Goal: Task Accomplishment & Management: Manage account settings

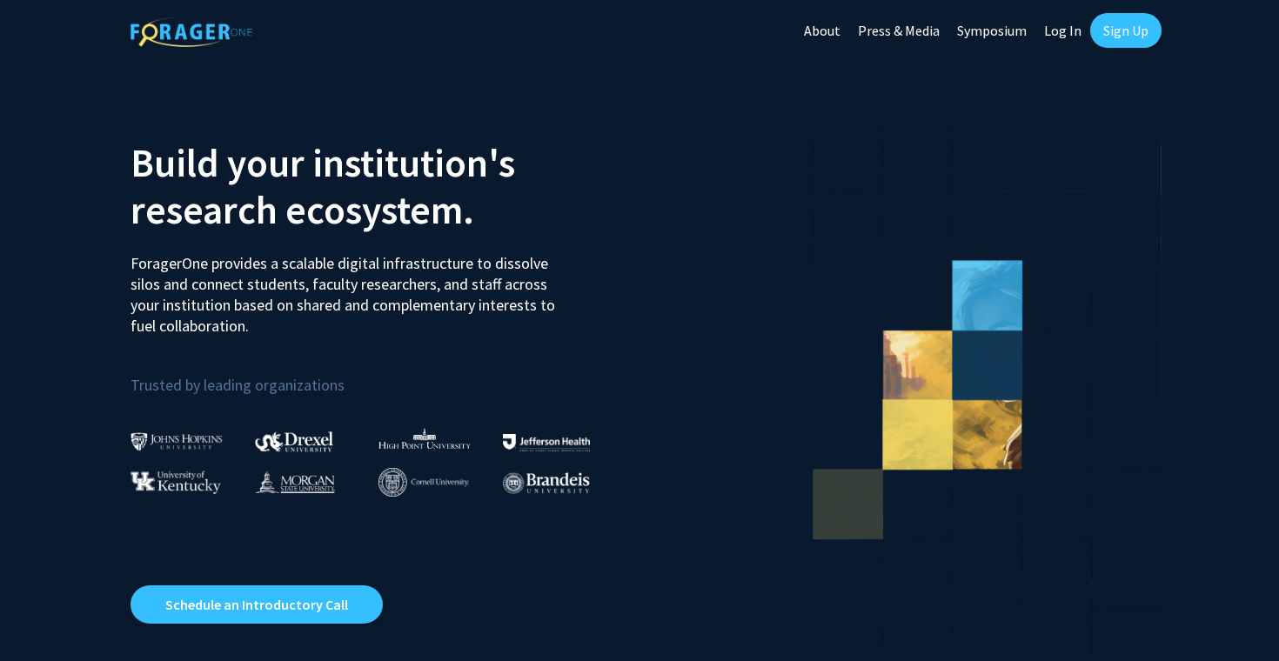
click at [1064, 31] on link "Log In" at bounding box center [1062, 30] width 55 height 61
select select
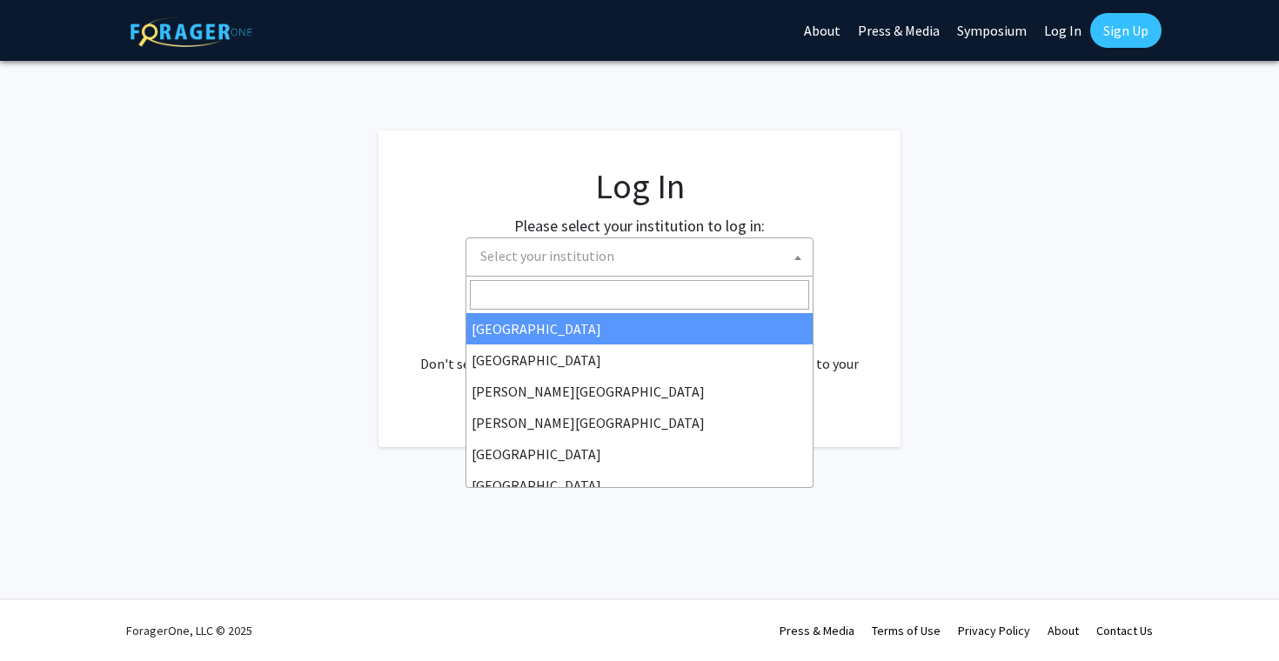
click at [581, 250] on span "Select your institution" at bounding box center [547, 255] width 134 height 17
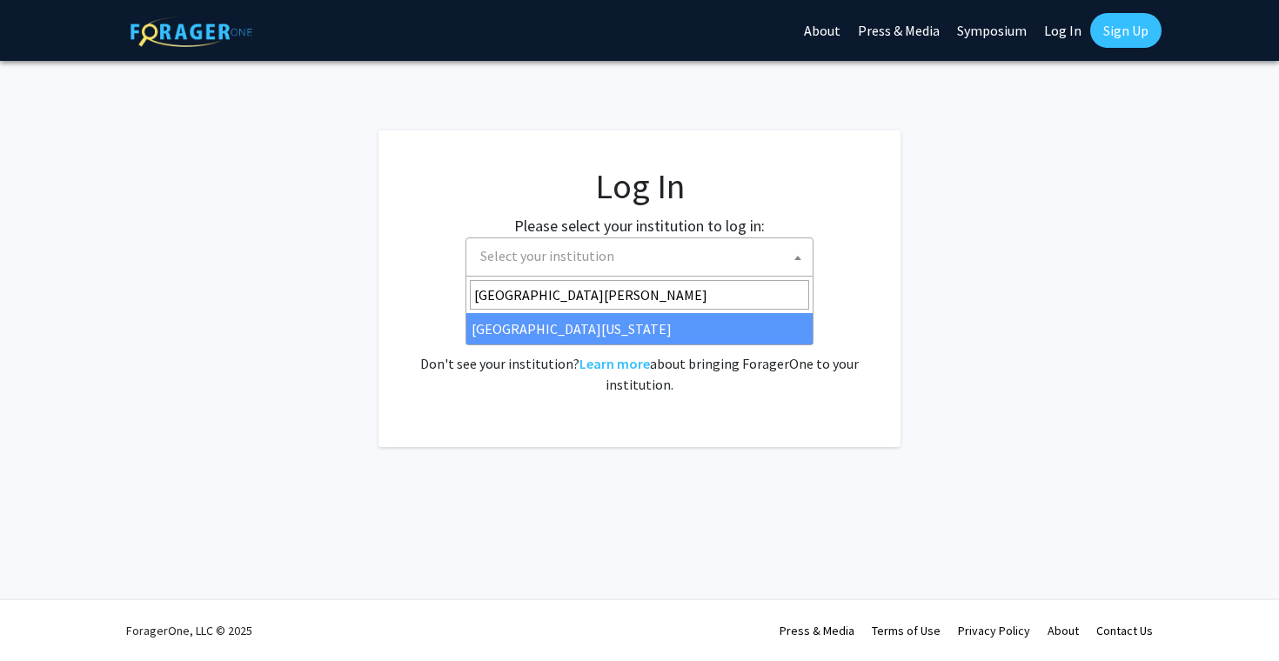
type input "university of mary"
select select "31"
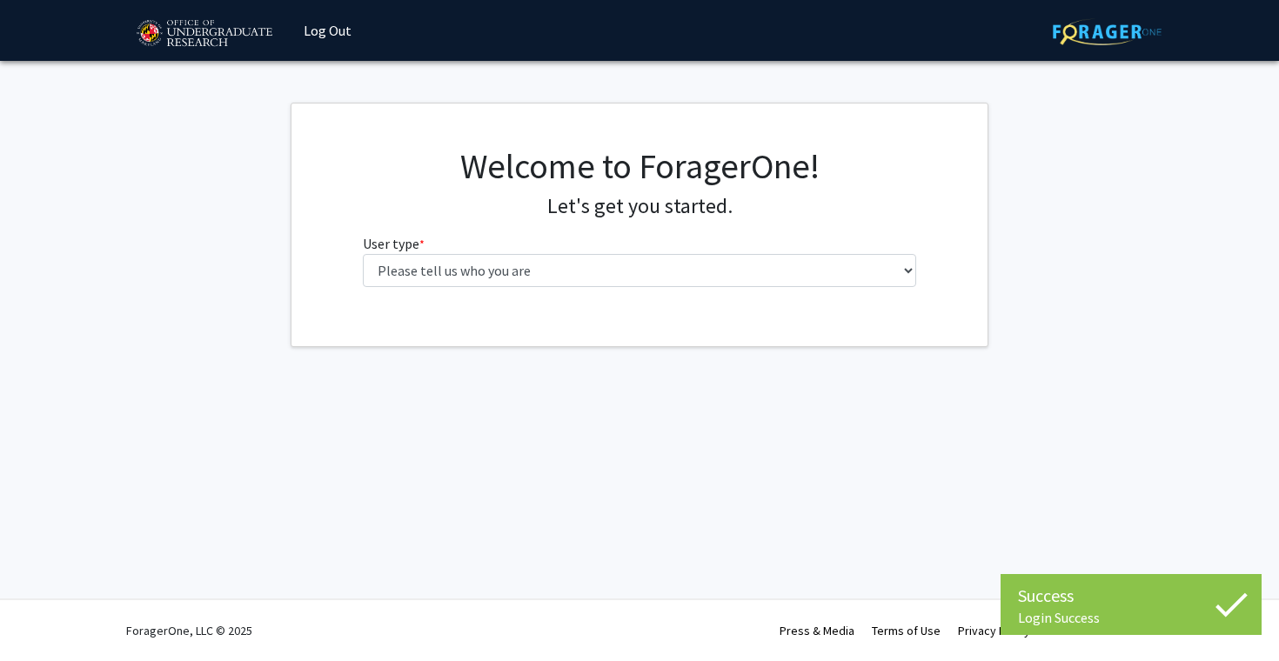
click at [479, 252] on fg-select "User type * required Please tell us who you are Undergraduate Student Master's …" at bounding box center [640, 260] width 554 height 54
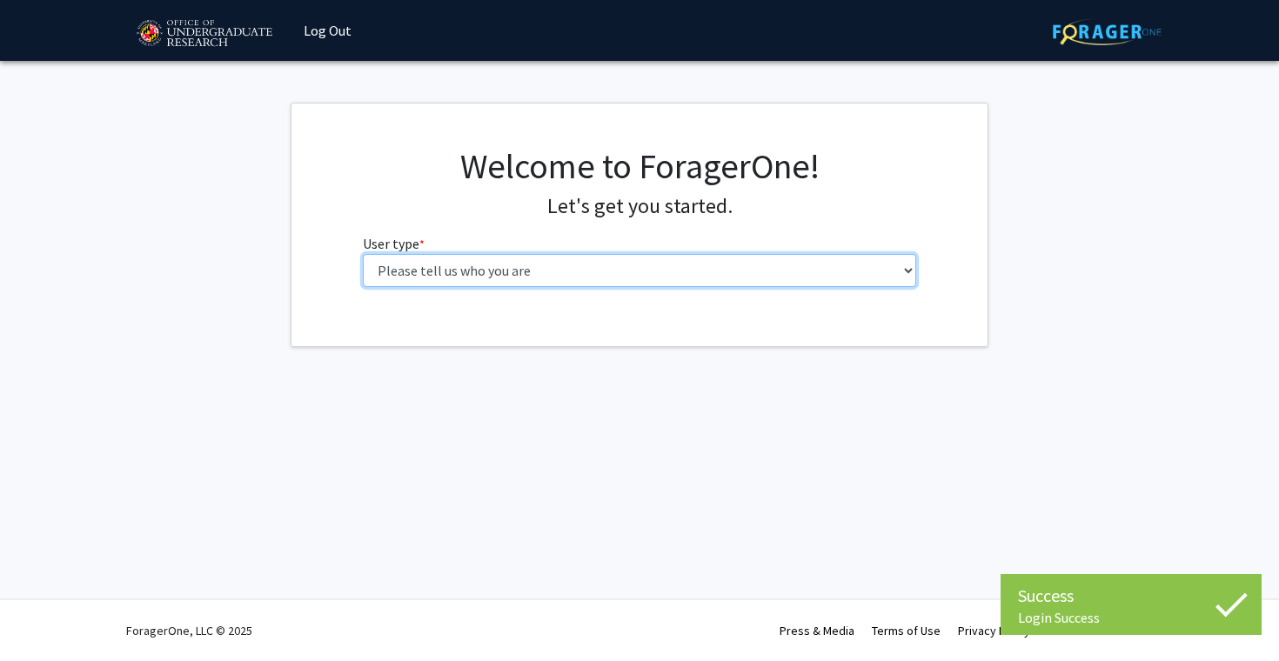
click at [479, 264] on select "Please tell us who you are Undergraduate Student Master's Student Doctoral Cand…" at bounding box center [640, 270] width 554 height 33
select select "1: undergrad"
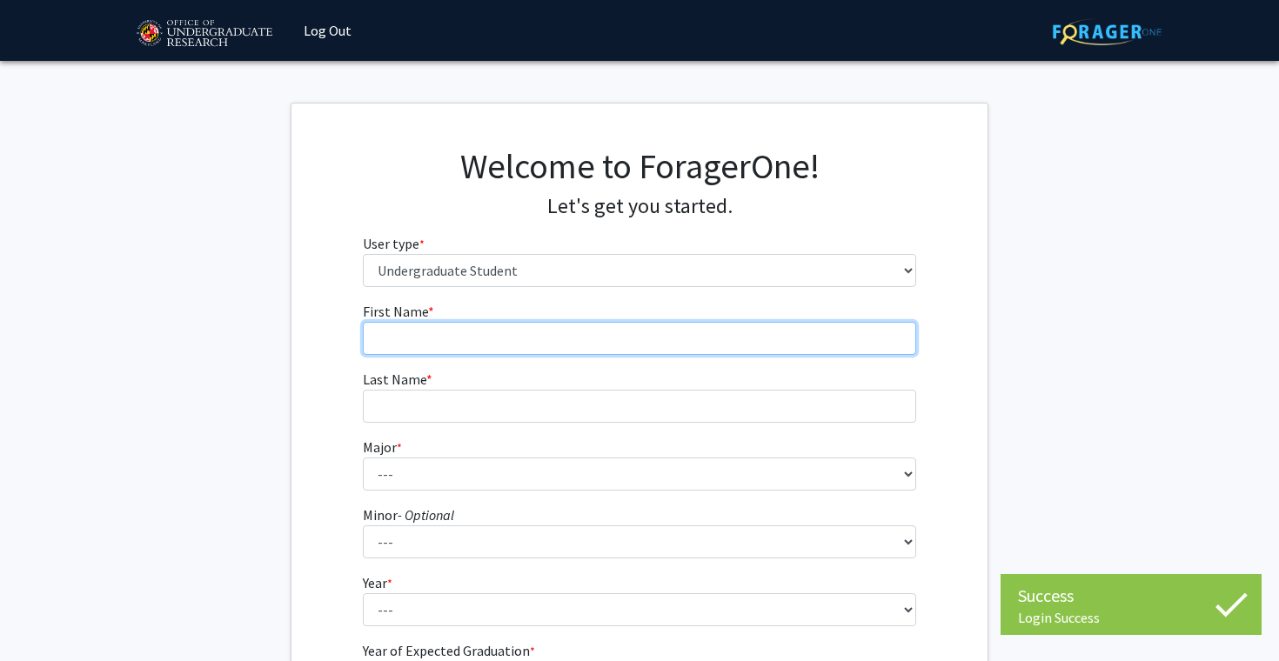
click at [476, 348] on input "First Name * required" at bounding box center [640, 338] width 554 height 33
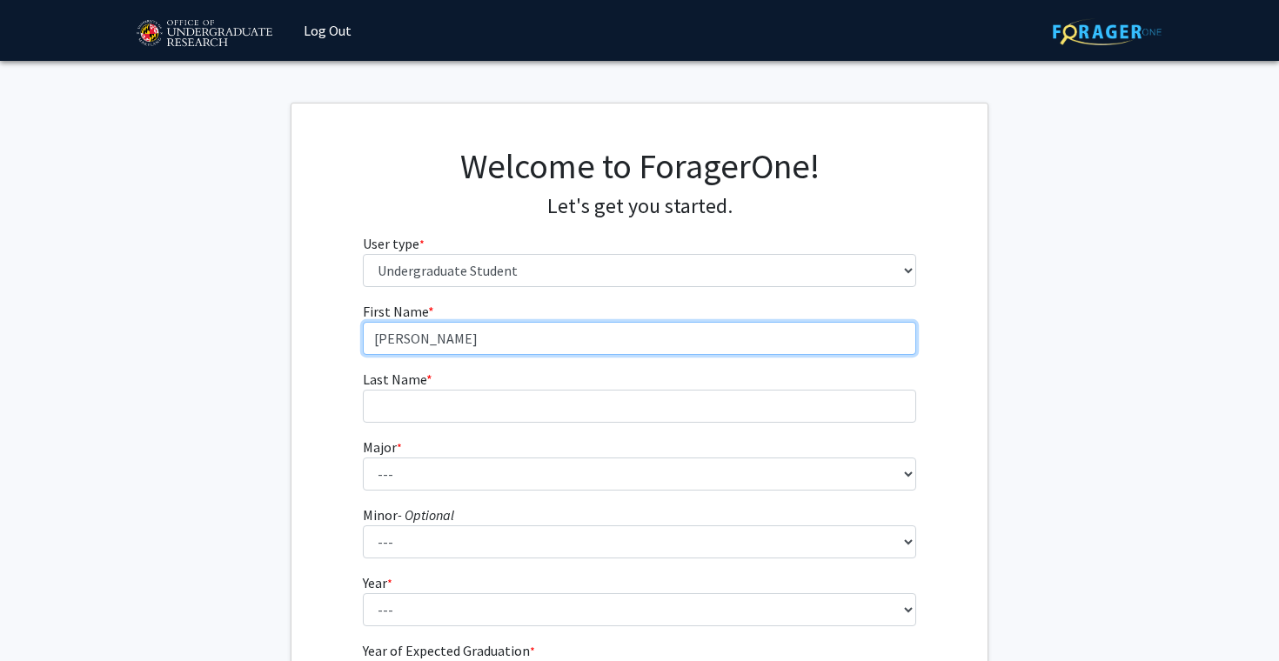
type input "[PERSON_NAME]"
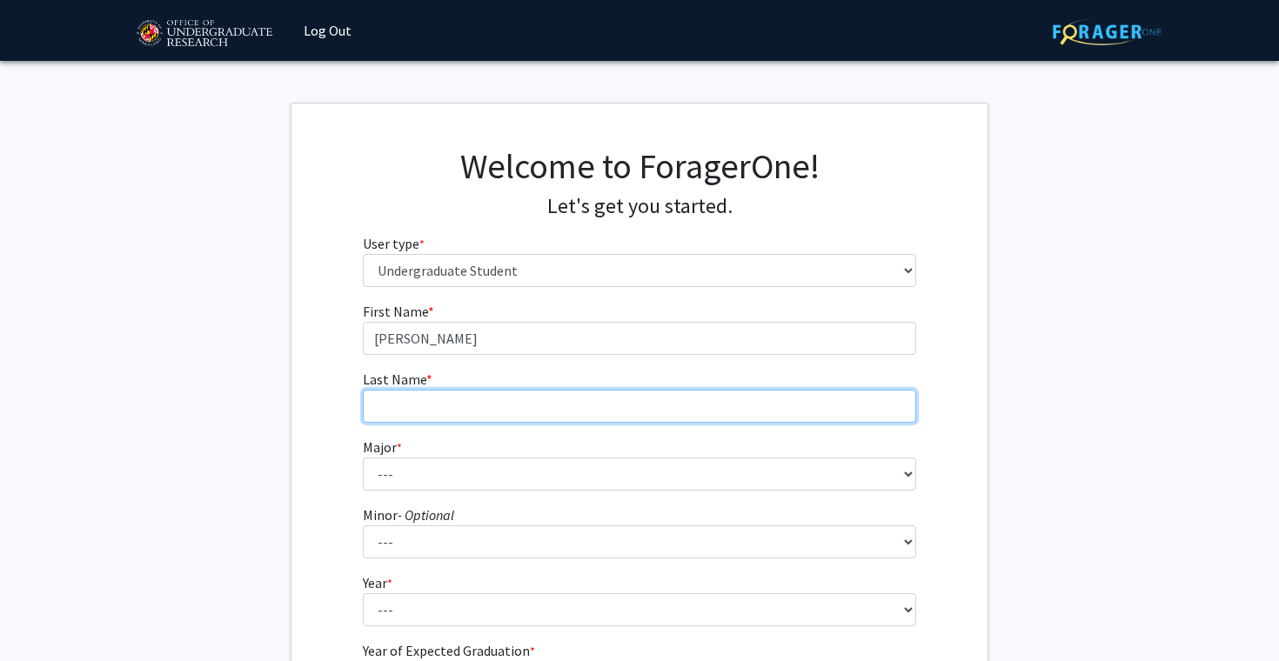
click at [397, 404] on input "Last Name * required" at bounding box center [640, 406] width 554 height 33
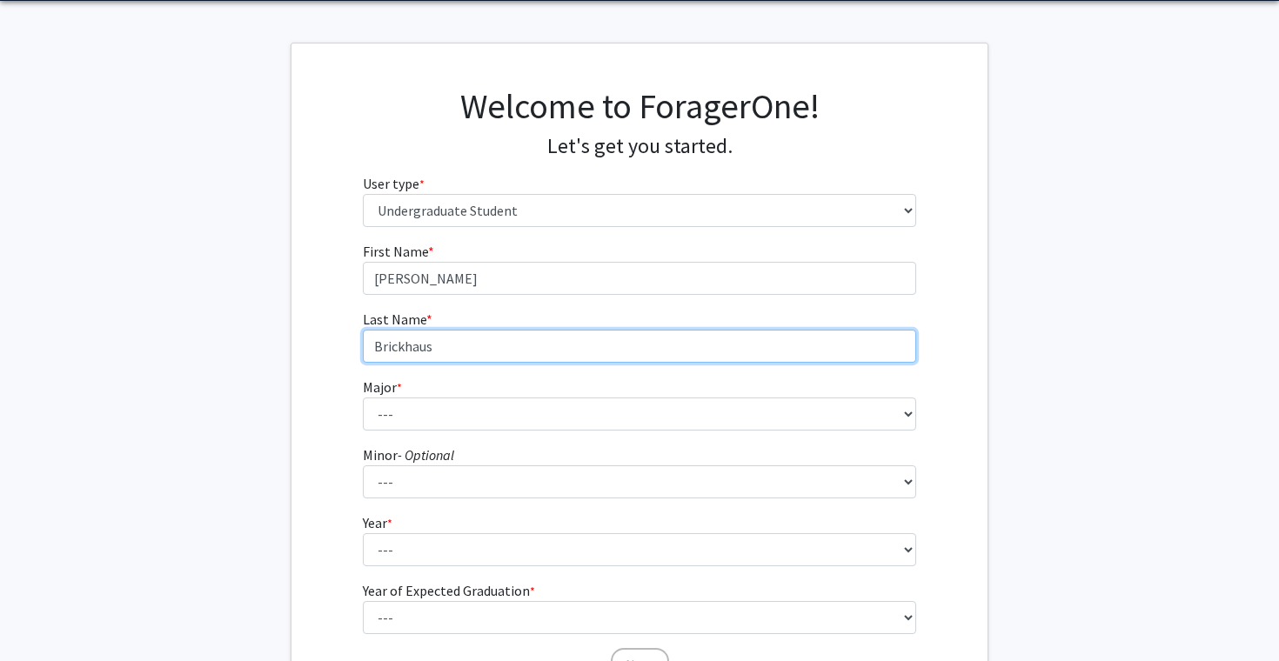
scroll to position [62, 0]
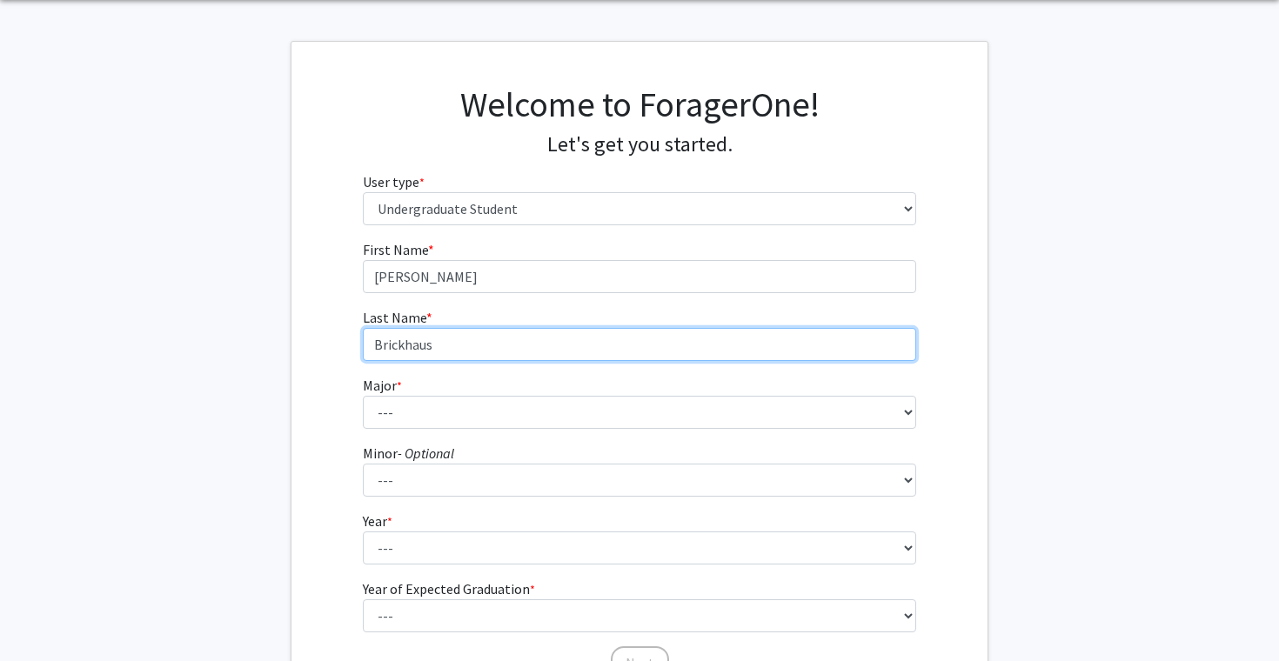
type input "Brickhaus"
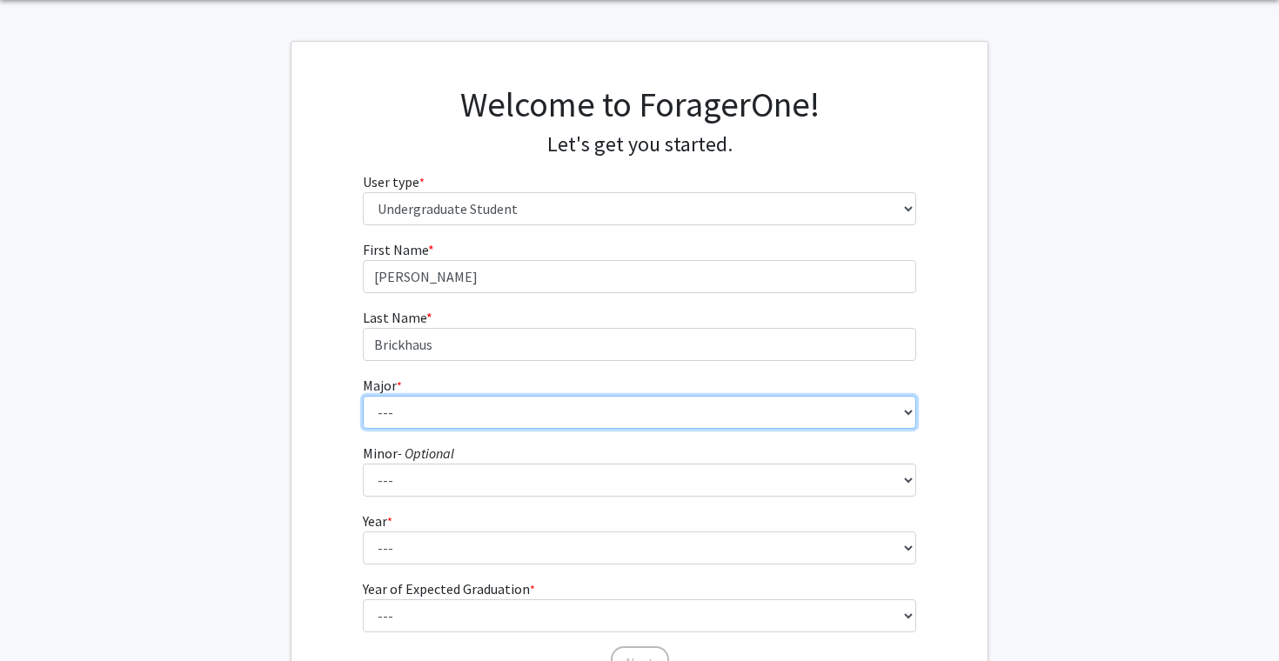
click at [431, 414] on select "--- Accounting Aerospace Engineering African American and Africana Studies Agri…" at bounding box center [640, 412] width 554 height 33
select select "17: 2318"
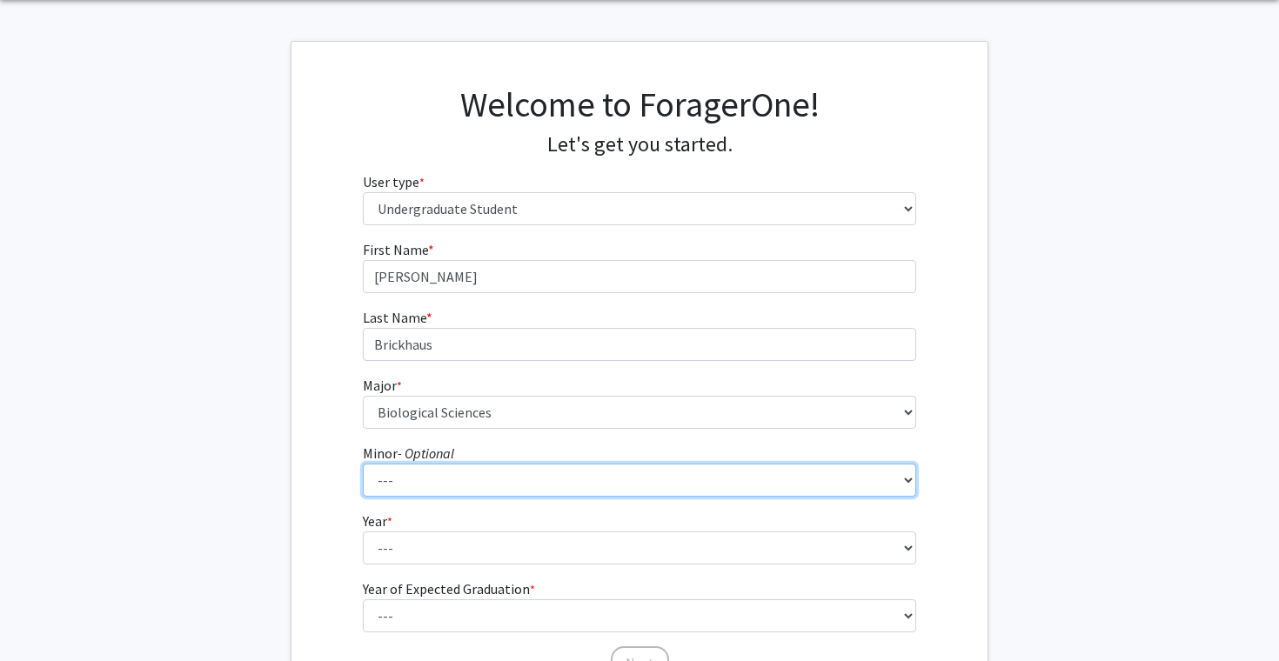
click at [429, 484] on select "--- Actuarial Mathematics Advanced Cybersecurity Experience for Students Africa…" at bounding box center [640, 480] width 554 height 33
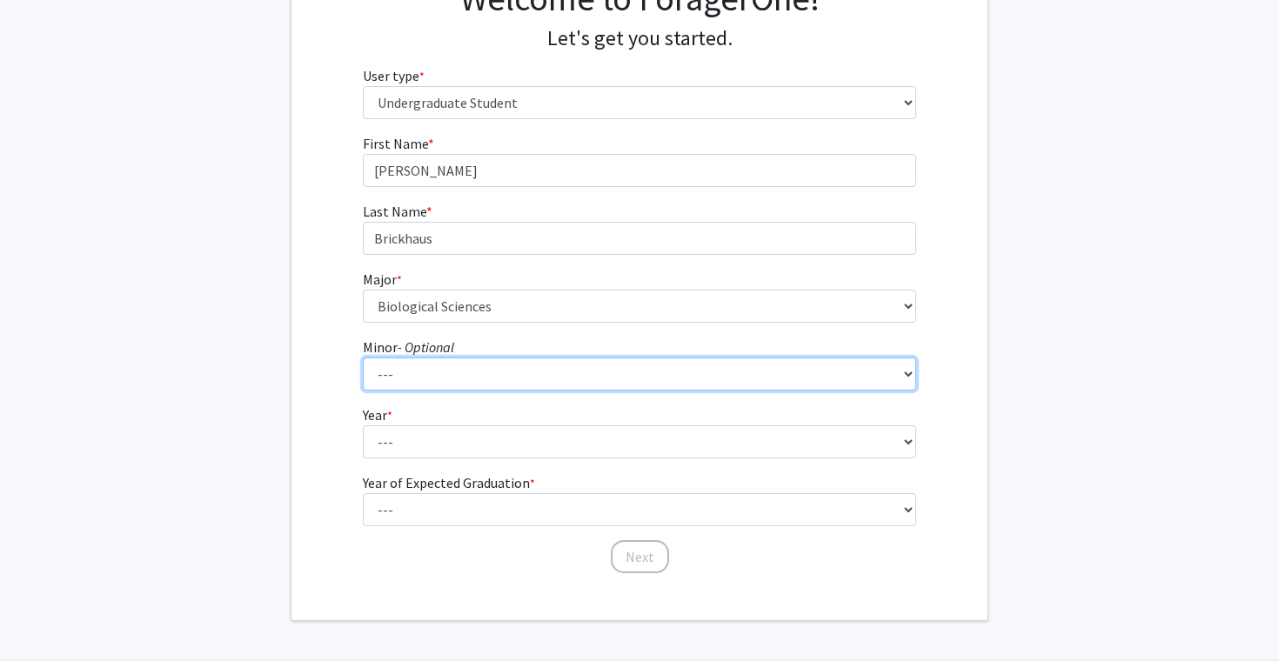
scroll to position [174, 0]
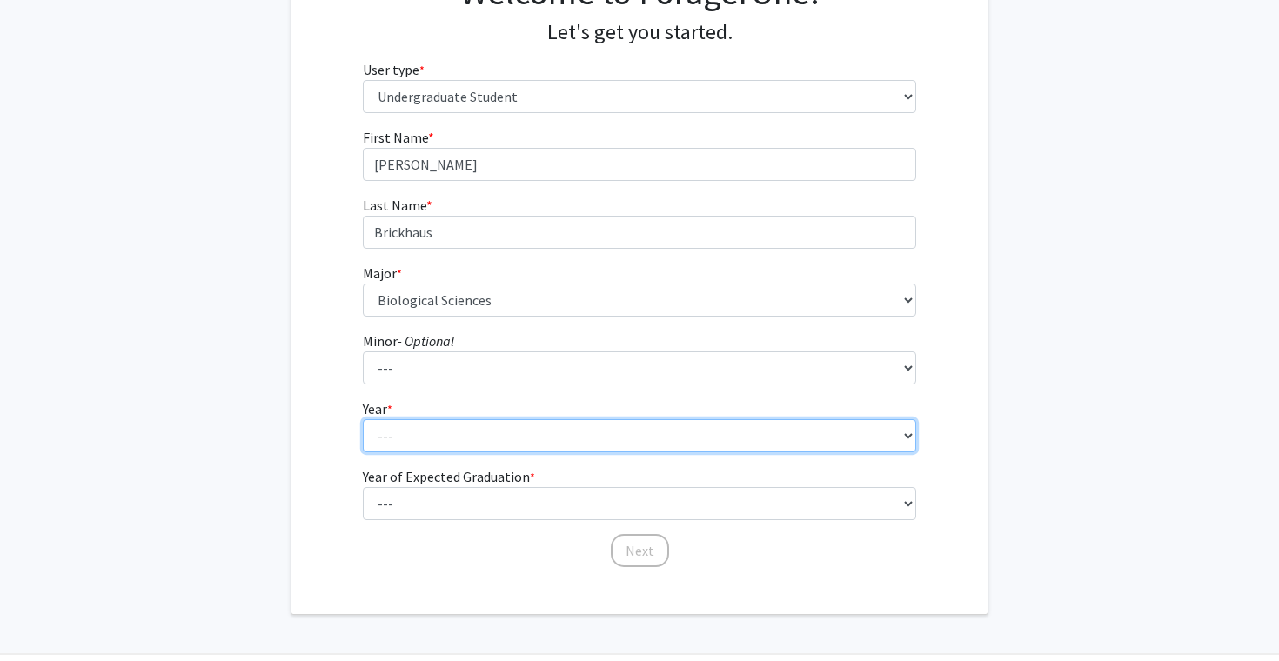
click at [422, 435] on select "--- First-year Sophomore Junior Senior Postbaccalaureate Certificate" at bounding box center [640, 435] width 554 height 33
select select "1: first-year"
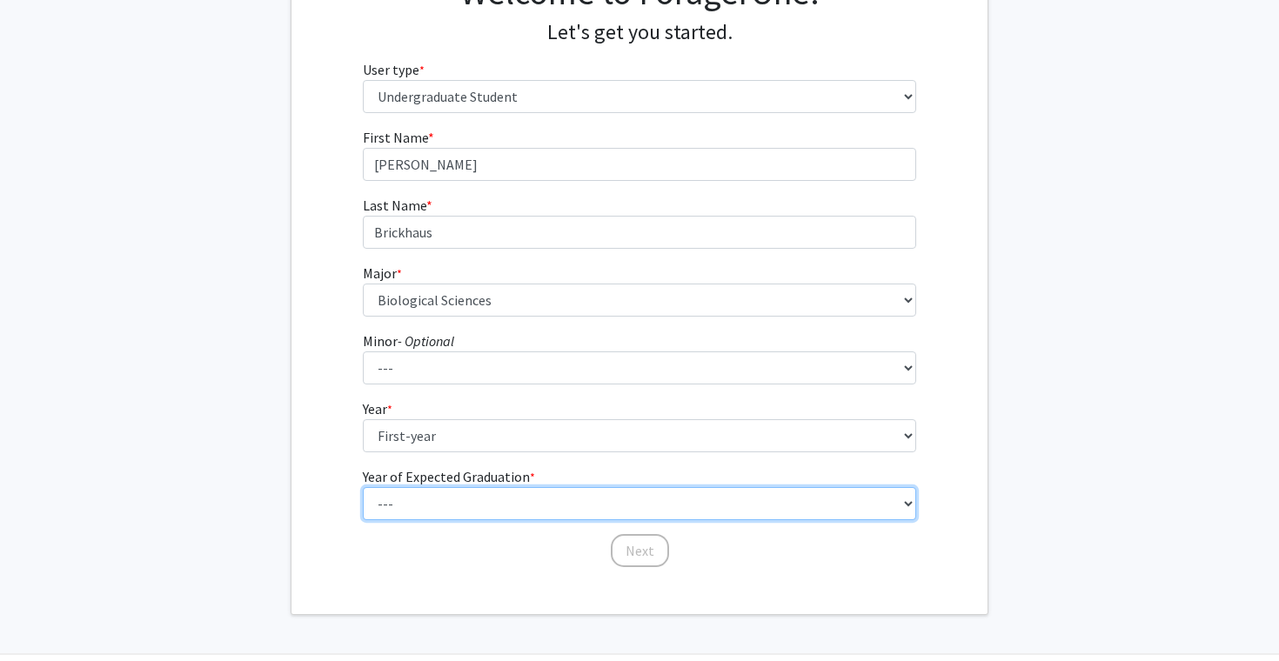
click at [471, 497] on select "--- 2025 2026 2027 2028 2029 2030 2031 2032 2033 2034" at bounding box center [640, 503] width 554 height 33
select select "5: 2029"
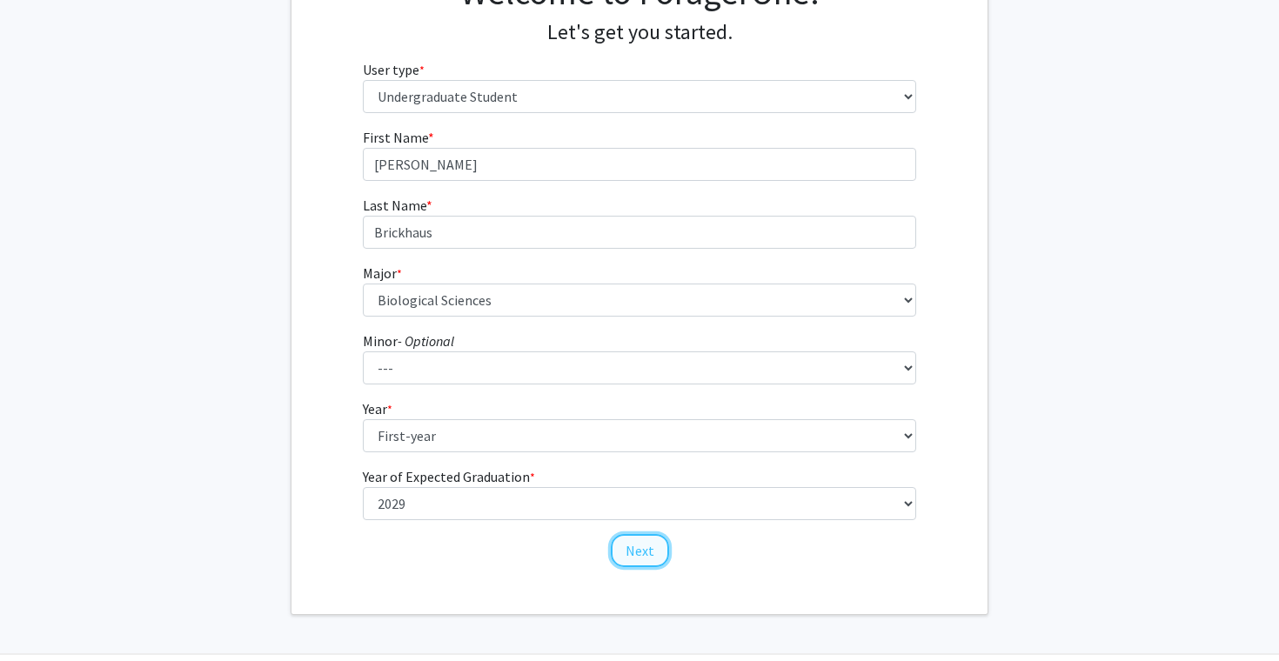
click at [628, 544] on button "Next" at bounding box center [640, 550] width 58 height 33
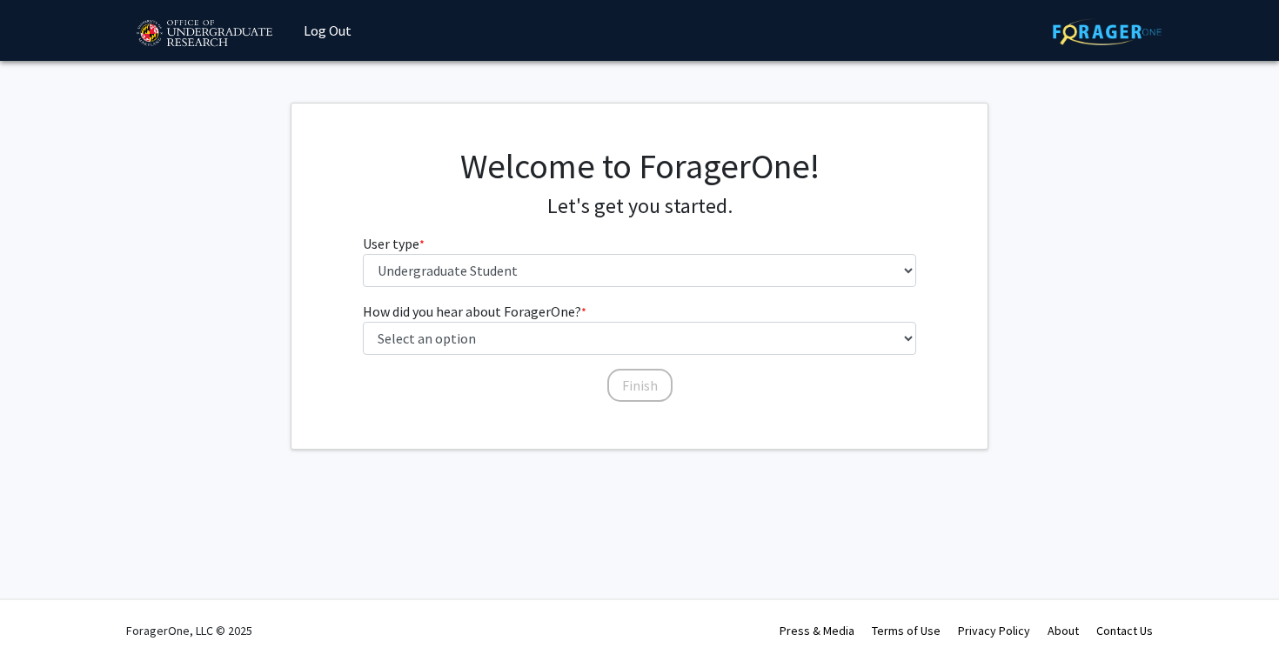
scroll to position [0, 0]
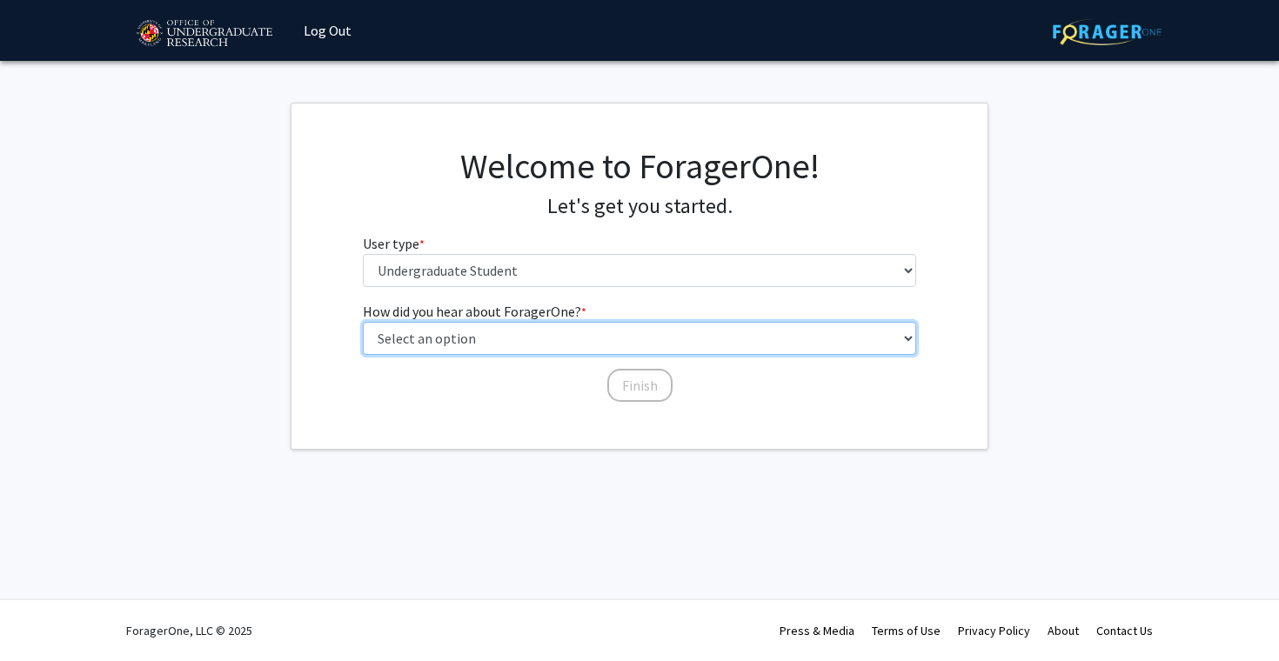
click at [521, 332] on select "Select an option Peer/student recommendation Faculty/staff recommendation Unive…" at bounding box center [640, 338] width 554 height 33
select select "3: university_website"
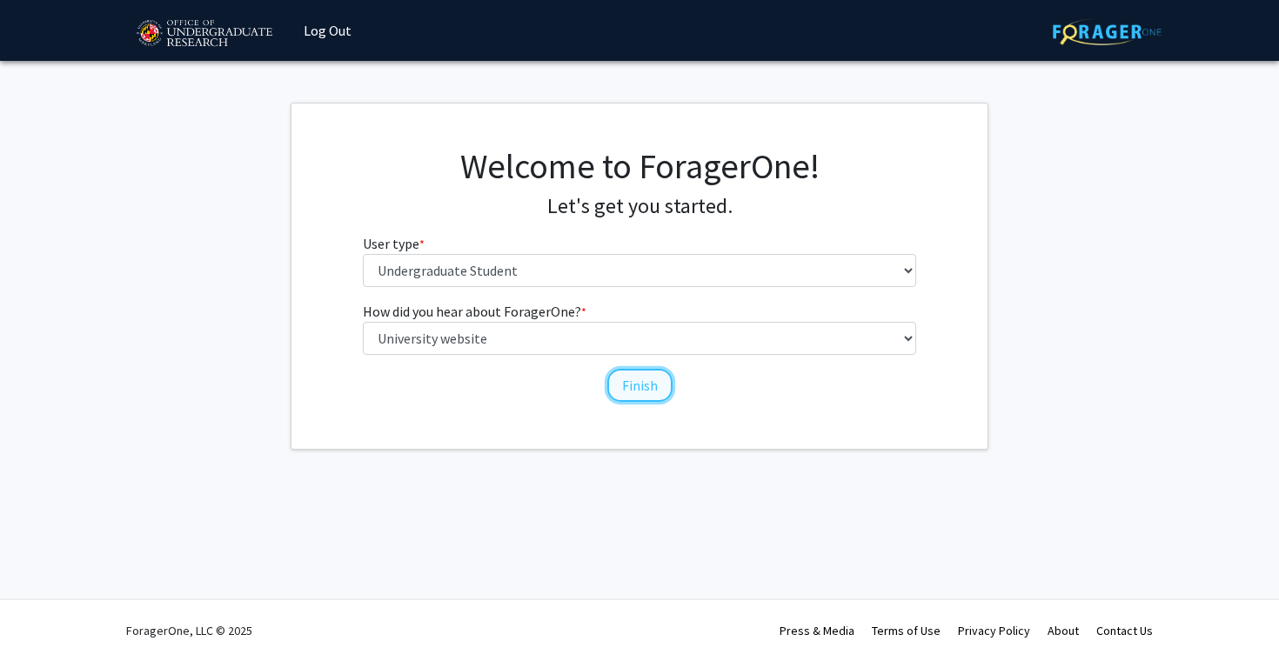
click at [642, 383] on button "Finish" at bounding box center [639, 385] width 65 height 33
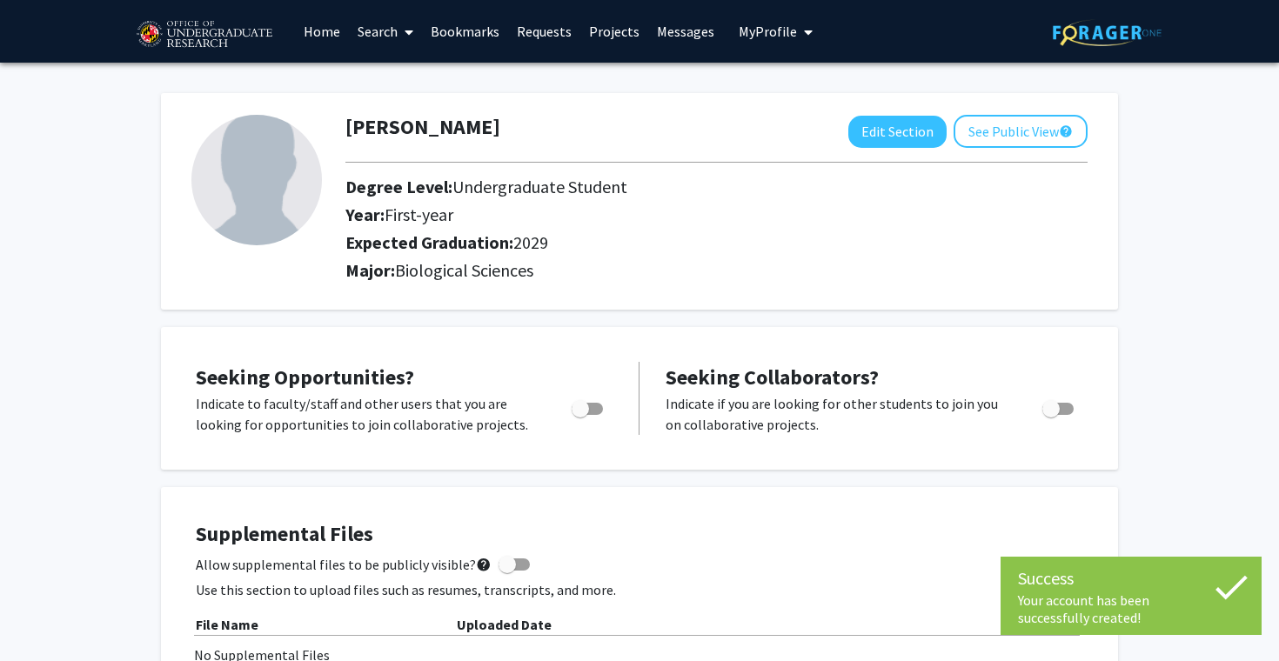
scroll to position [97, 0]
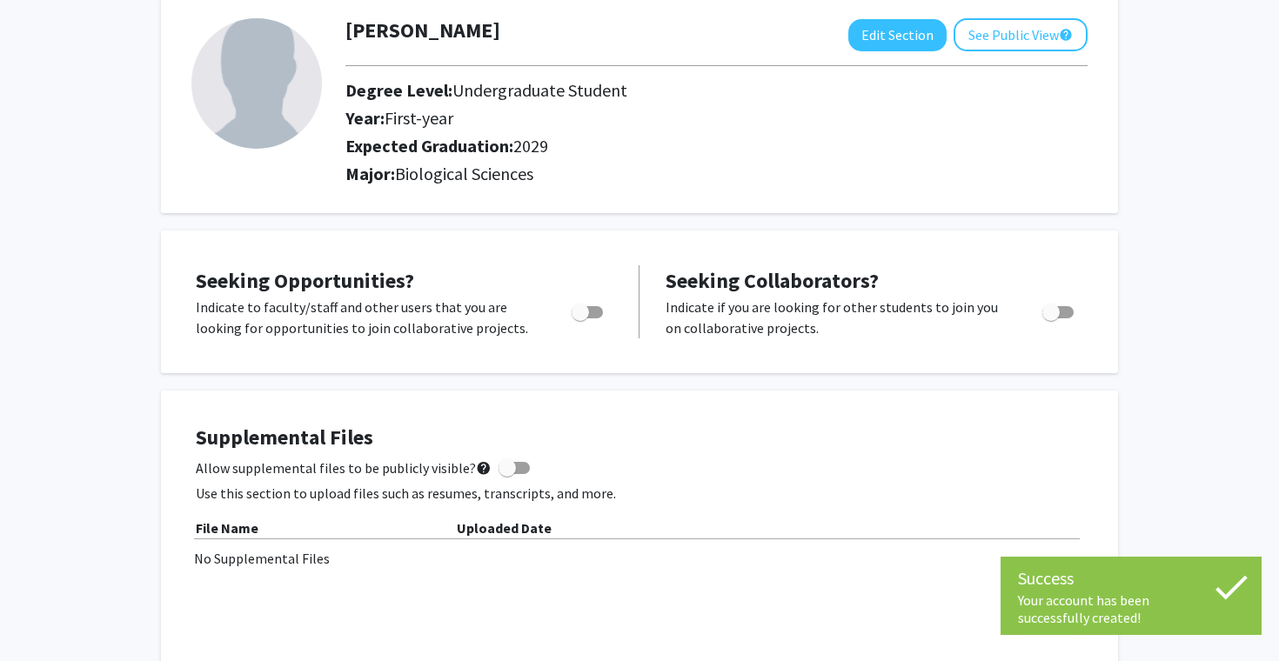
click at [589, 312] on span "Toggle" at bounding box center [586, 312] width 31 height 12
click at [580, 318] on input "Are you actively seeking opportunities?" at bounding box center [579, 318] width 1 height 1
checkbox input "true"
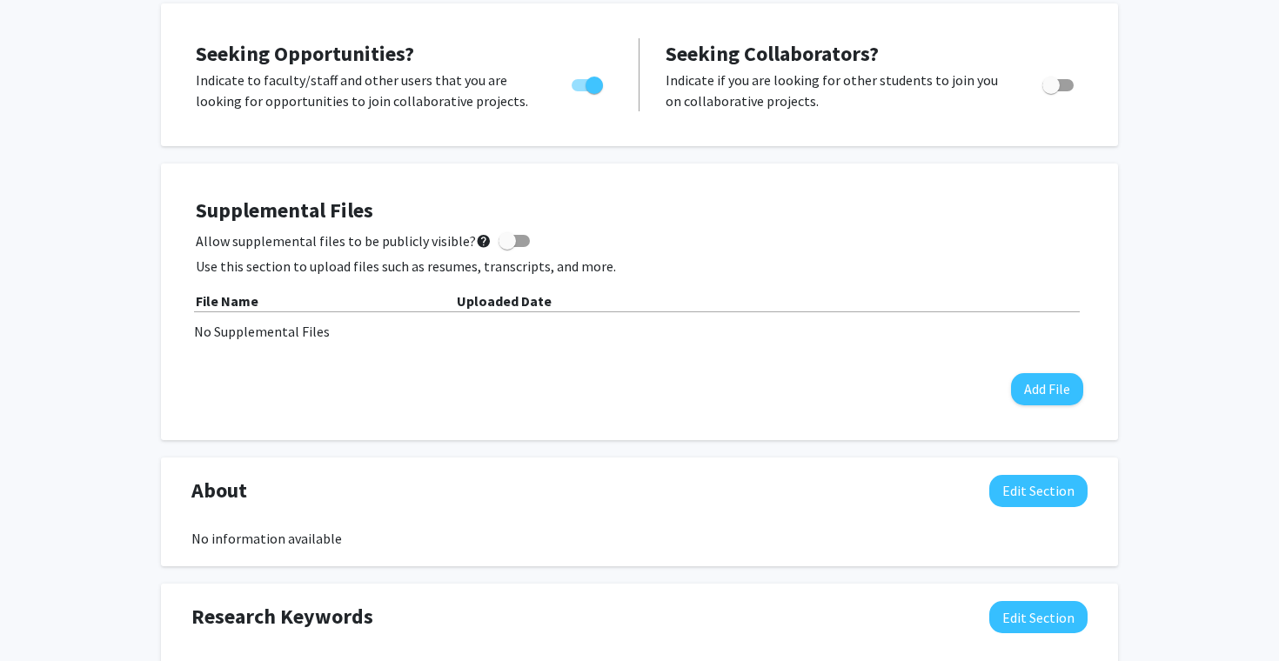
scroll to position [325, 0]
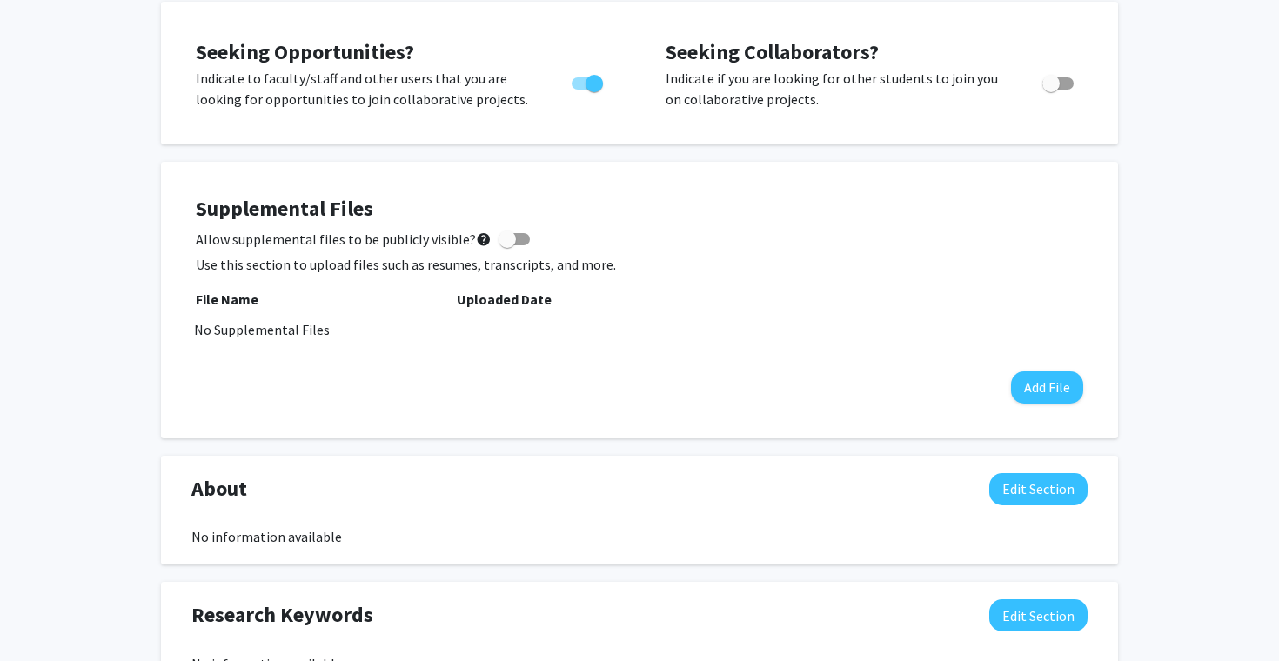
click at [502, 249] on label "Allow supplemental files to be publicly visible? help" at bounding box center [363, 239] width 334 height 21
click at [506, 246] on input "Allow supplemental files to be publicly visible? help" at bounding box center [506, 245] width 1 height 1
checkbox input "true"
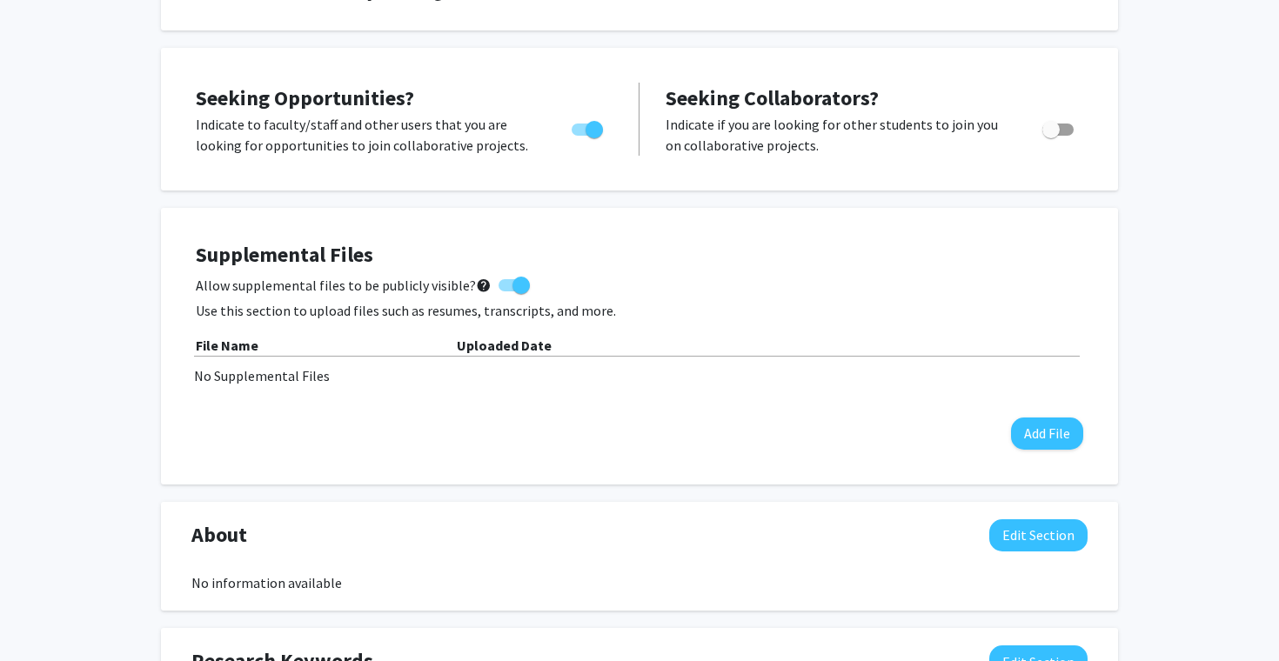
scroll to position [0, 0]
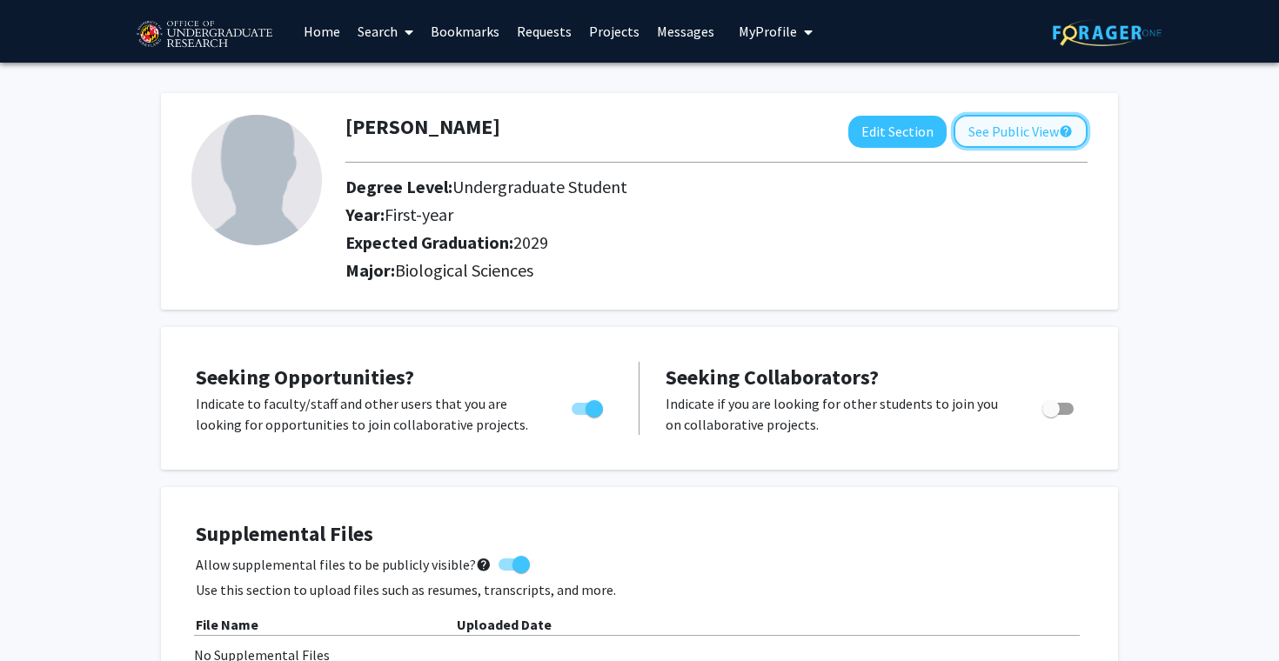
click at [985, 133] on button "See Public View help" at bounding box center [1020, 131] width 134 height 33
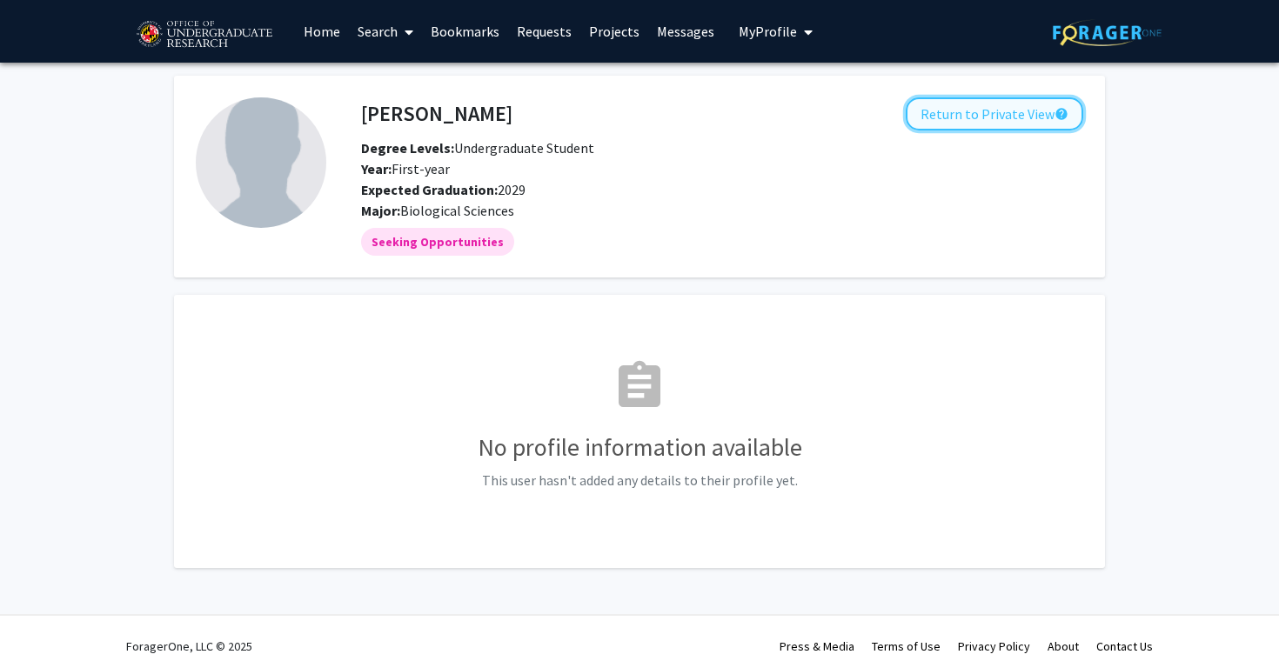
click at [989, 118] on button "Return to Private View help" at bounding box center [993, 113] width 177 height 33
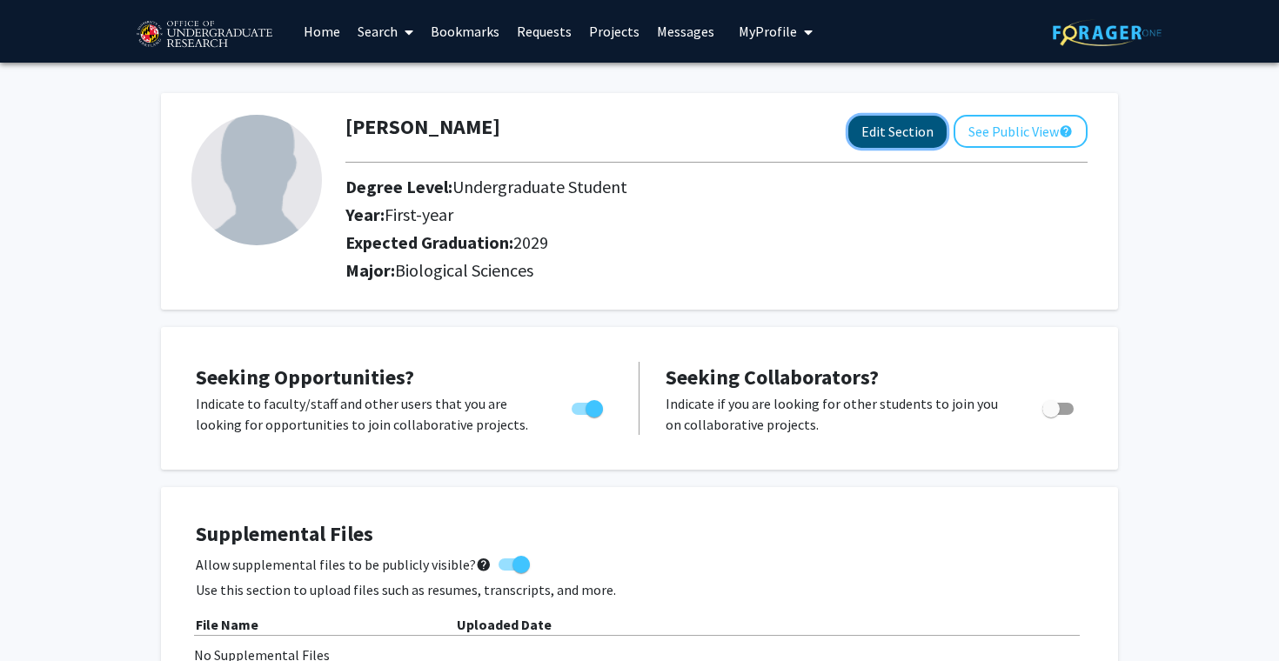
click at [881, 139] on button "Edit Section" at bounding box center [897, 132] width 98 height 32
select select "first-year"
select select "2029"
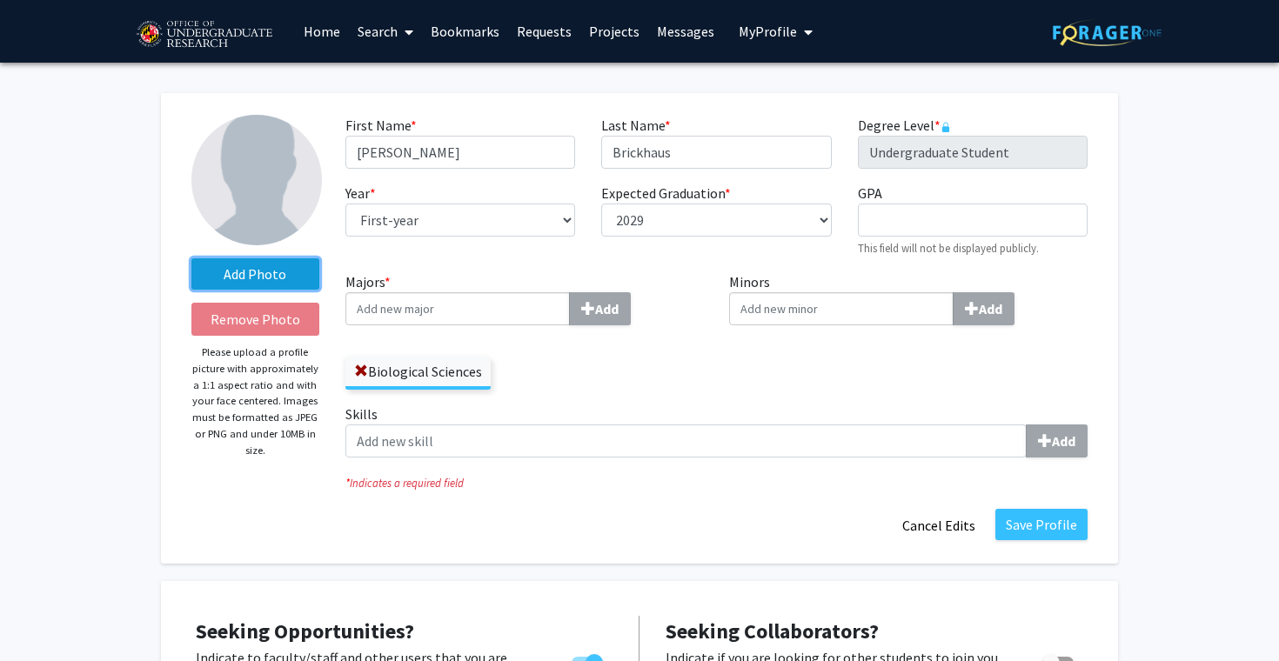
click at [255, 277] on label "Add Photo" at bounding box center [255, 273] width 128 height 31
click at [0, 0] on input "Add Photo" at bounding box center [0, 0] width 0 height 0
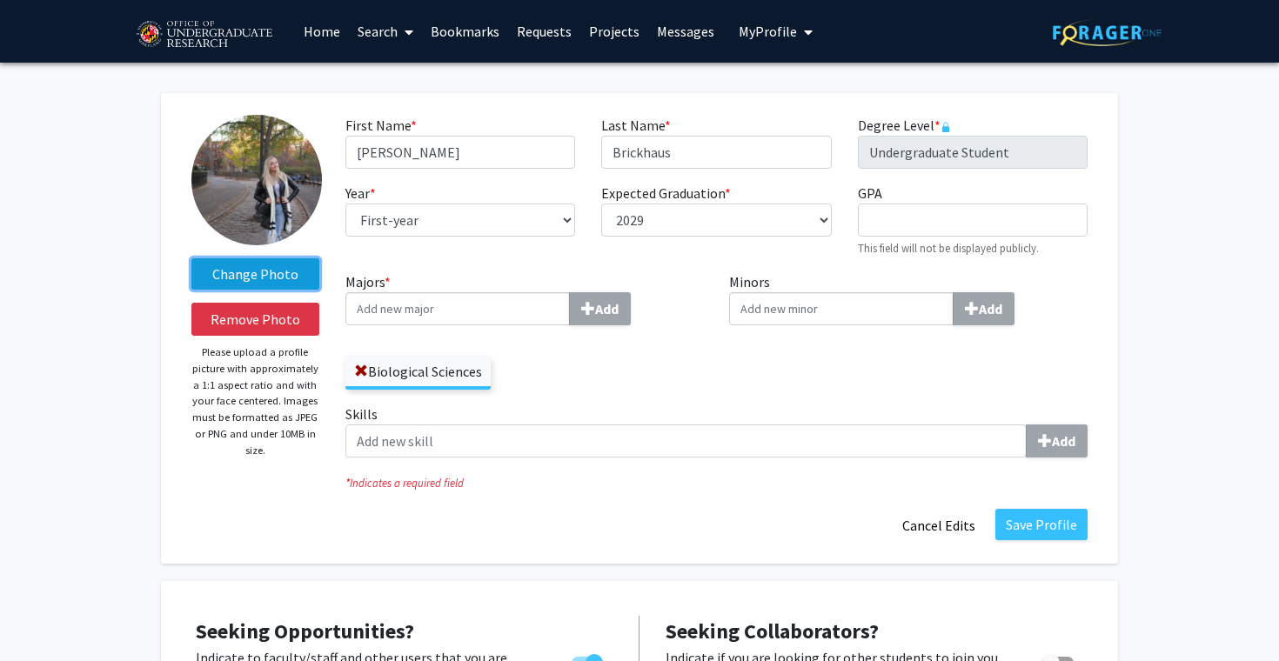
click at [284, 277] on label "Change Photo" at bounding box center [255, 273] width 128 height 31
click at [0, 0] on input "Change Photo" at bounding box center [0, 0] width 0 height 0
click at [268, 277] on label "Change Photo" at bounding box center [255, 273] width 128 height 31
click at [0, 0] on input "Change Photo" at bounding box center [0, 0] width 0 height 0
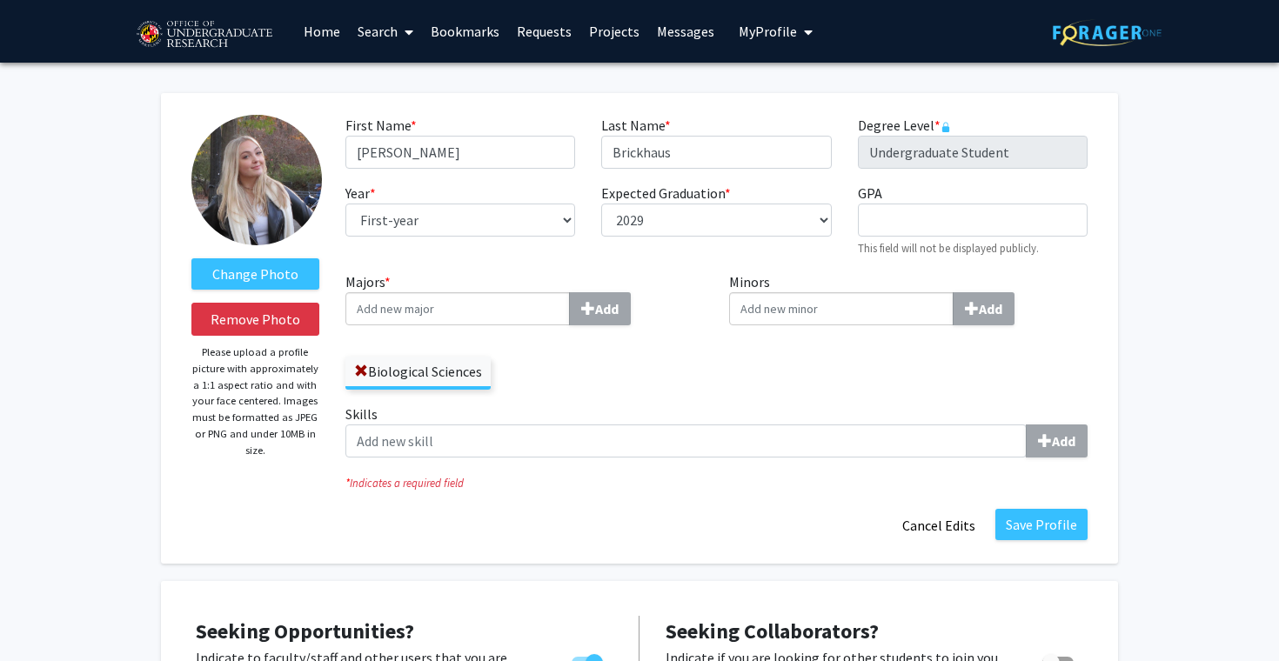
click at [583, 385] on div "Biological Sciences" at bounding box center [524, 364] width 358 height 50
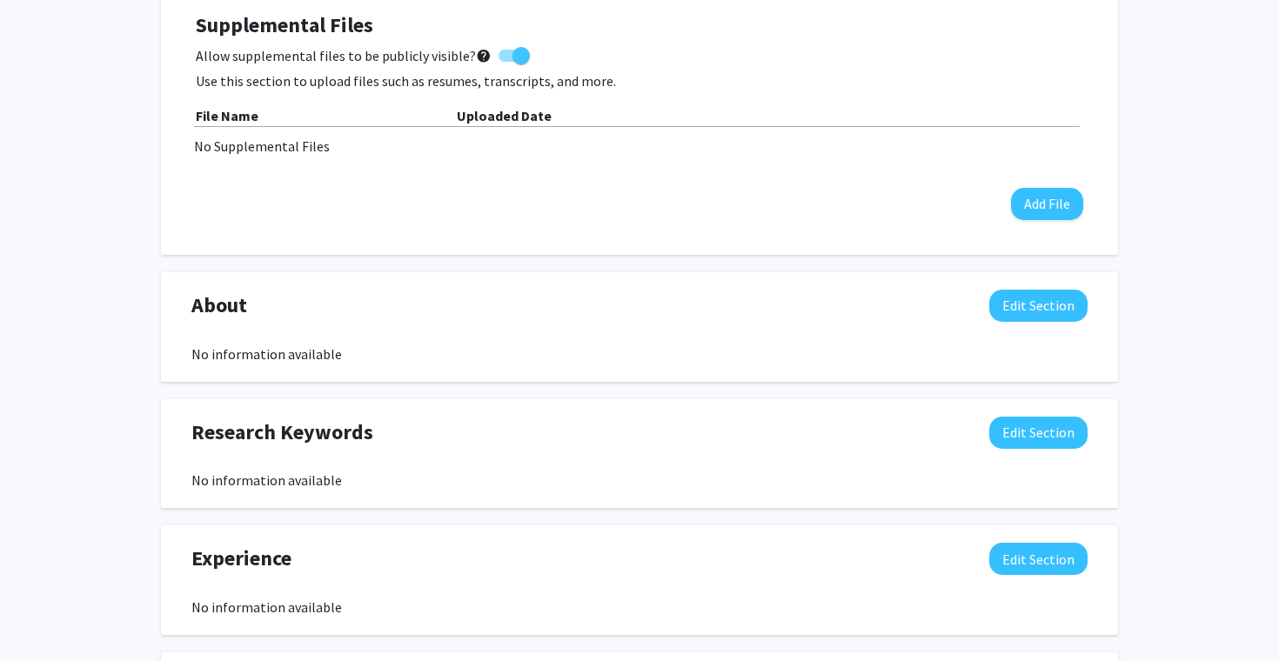
scroll to position [823, 0]
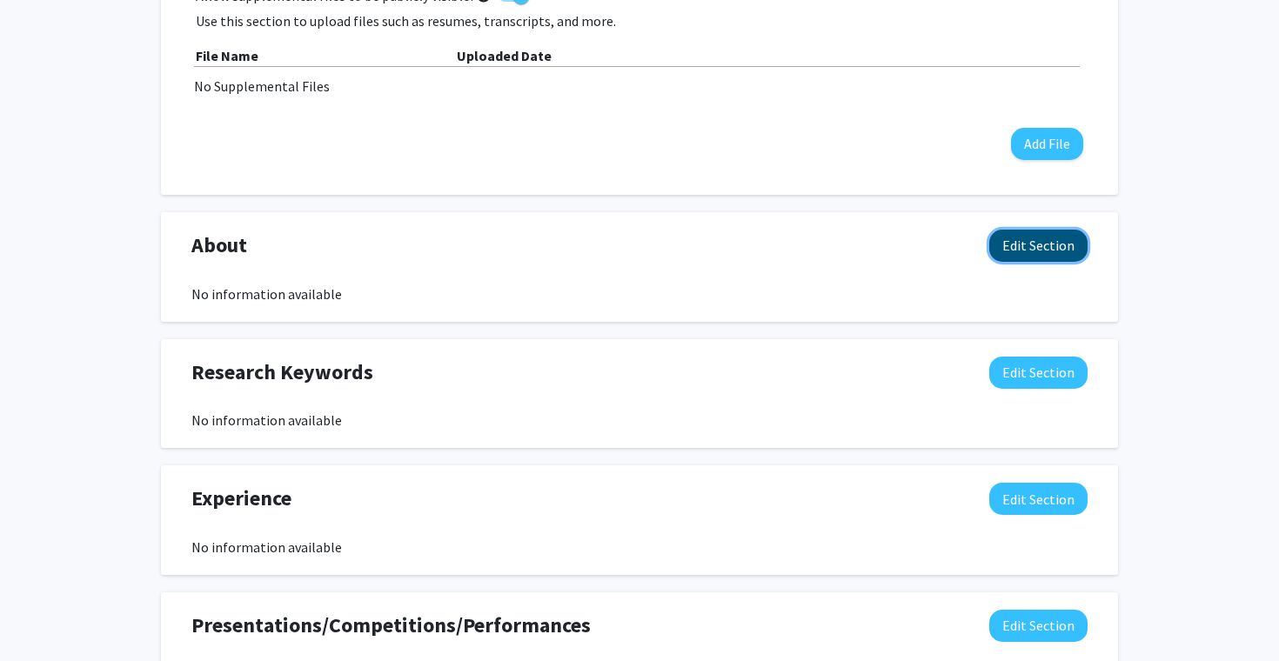
click at [1032, 249] on button "Edit Section" at bounding box center [1038, 246] width 98 height 32
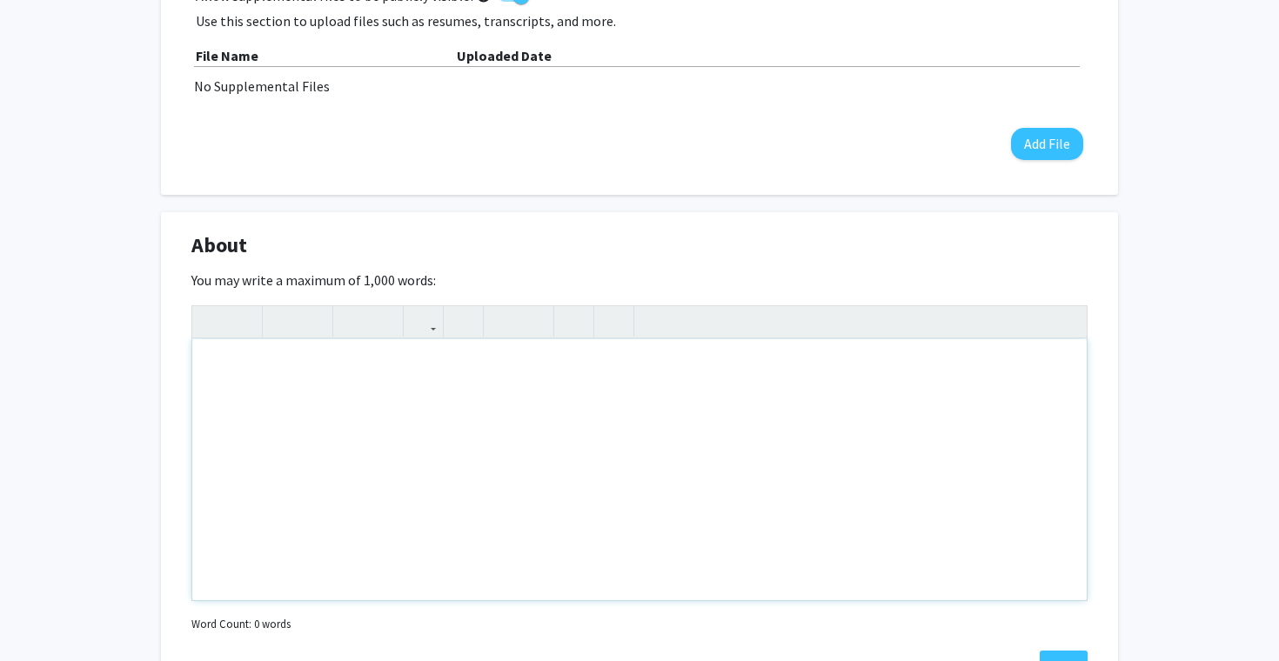
click at [427, 361] on div "Note to users with screen readers: Please deactivate our accessibility plugin f…" at bounding box center [639, 469] width 894 height 261
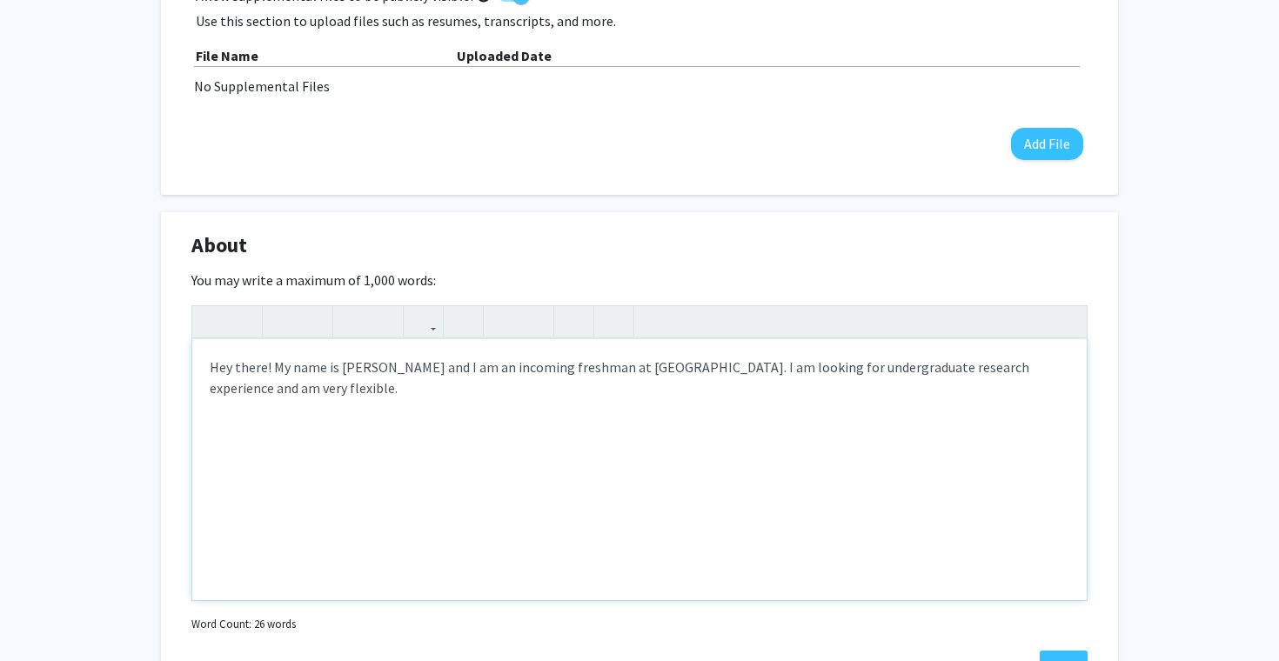
click at [986, 372] on div "Hey there! My name is [PERSON_NAME] and I am an incoming freshman at [GEOGRAPHI…" at bounding box center [639, 469] width 894 height 261
click at [644, 384] on div "Hey there! My name is [PERSON_NAME] and I am an incoming freshman at [GEOGRAPHI…" at bounding box center [639, 469] width 894 height 261
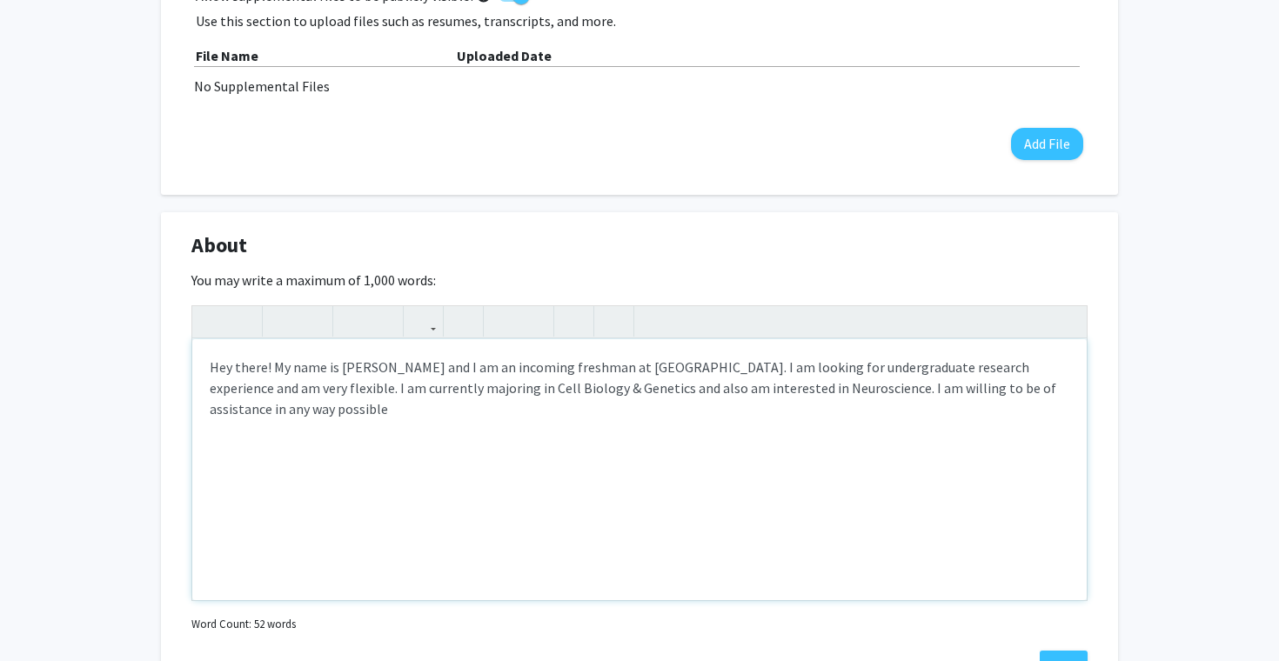
click at [920, 389] on div "Hey there! My name is [PERSON_NAME] and I am an incoming freshman at [GEOGRAPHI…" at bounding box center [639, 469] width 894 height 261
click at [773, 405] on div "Hey there! My name is [PERSON_NAME] and I am an incoming freshman at [GEOGRAPHI…" at bounding box center [639, 469] width 894 height 261
type textarea "Hey there! My name is [PERSON_NAME] and I am an incoming freshman at [GEOGRAPHI…"
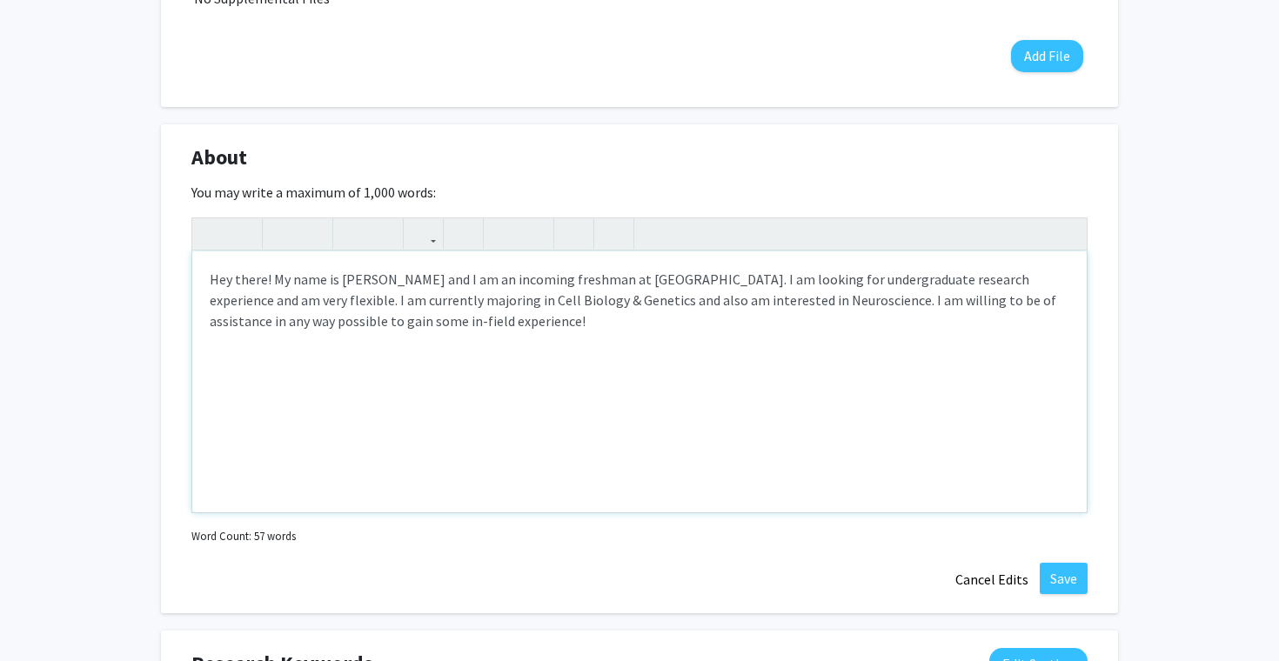
scroll to position [930, 0]
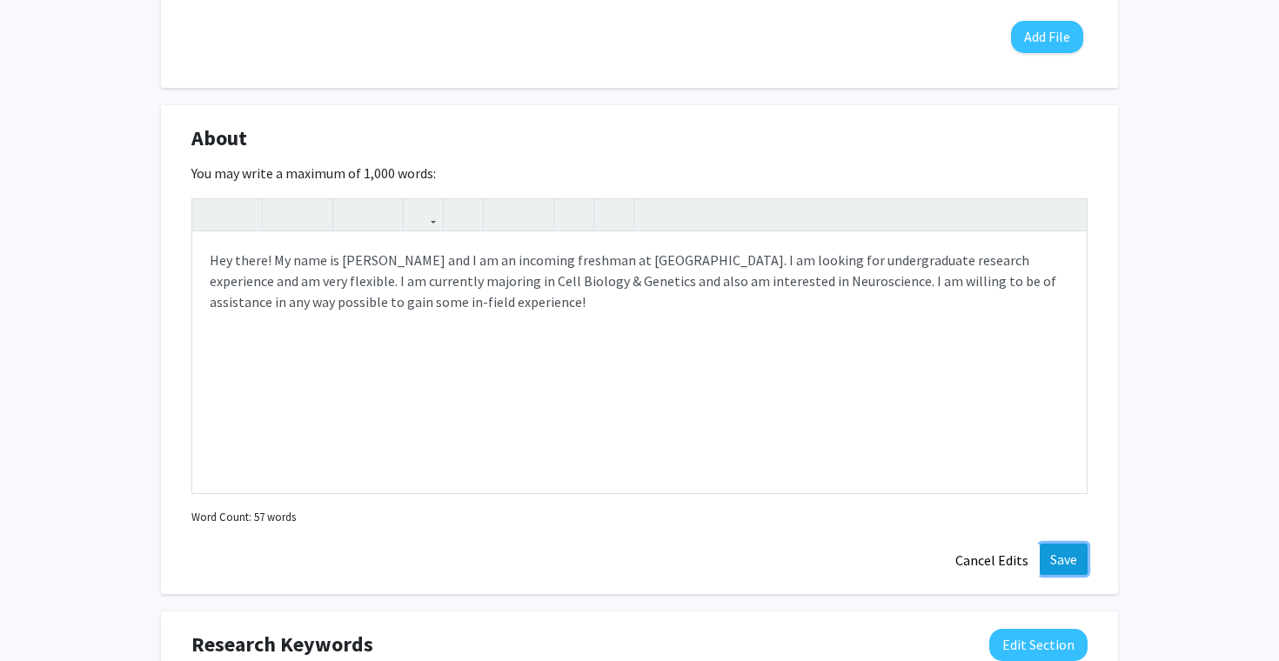
click at [1057, 555] on button "Save" at bounding box center [1063, 559] width 48 height 31
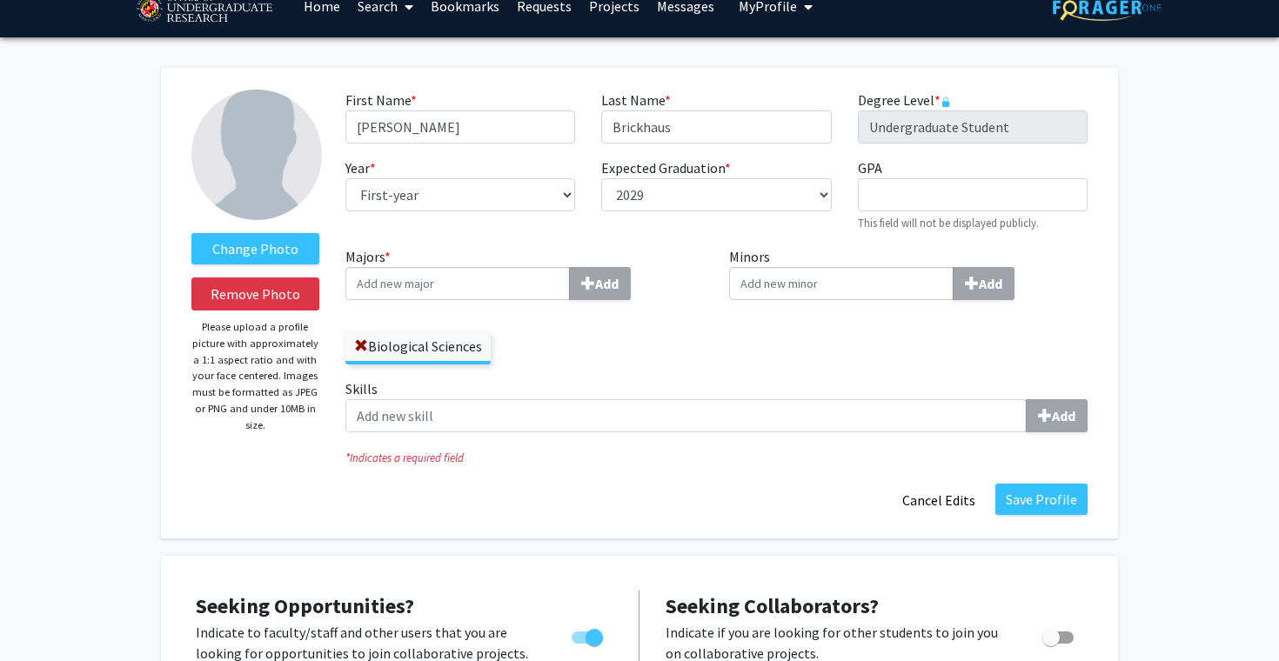
scroll to position [0, 0]
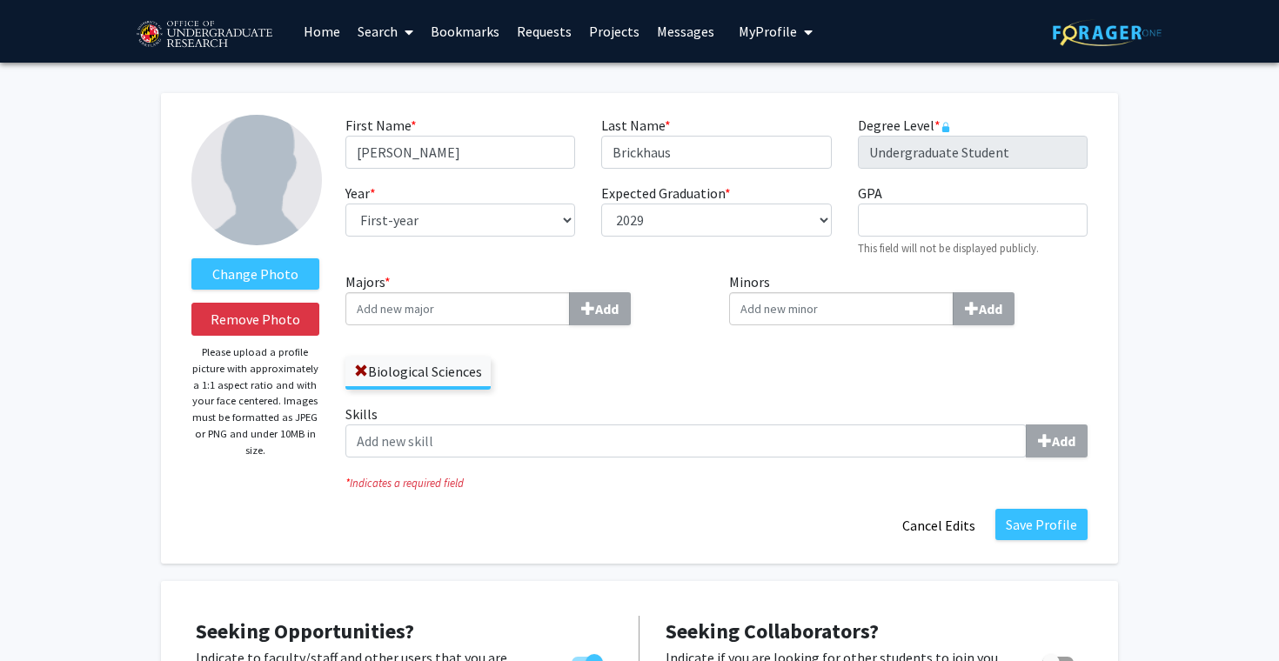
click at [395, 30] on link "Search" at bounding box center [385, 31] width 73 height 61
click at [411, 110] on span "Students" at bounding box center [402, 114] width 106 height 35
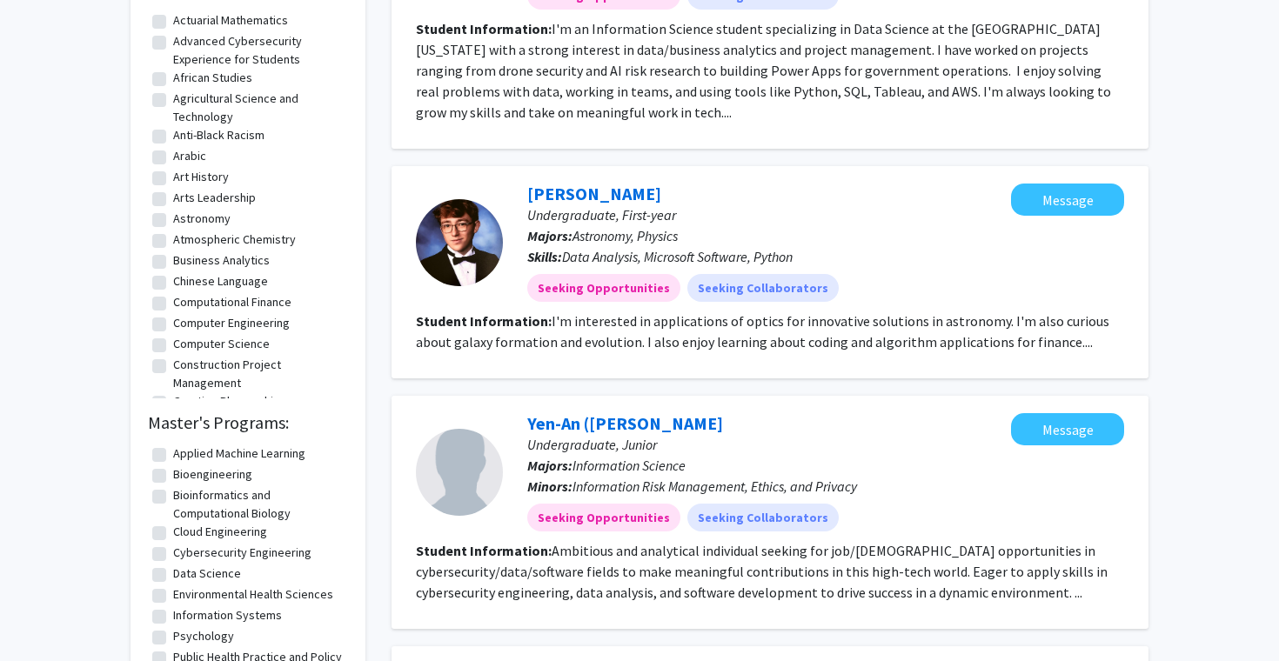
scroll to position [700, 0]
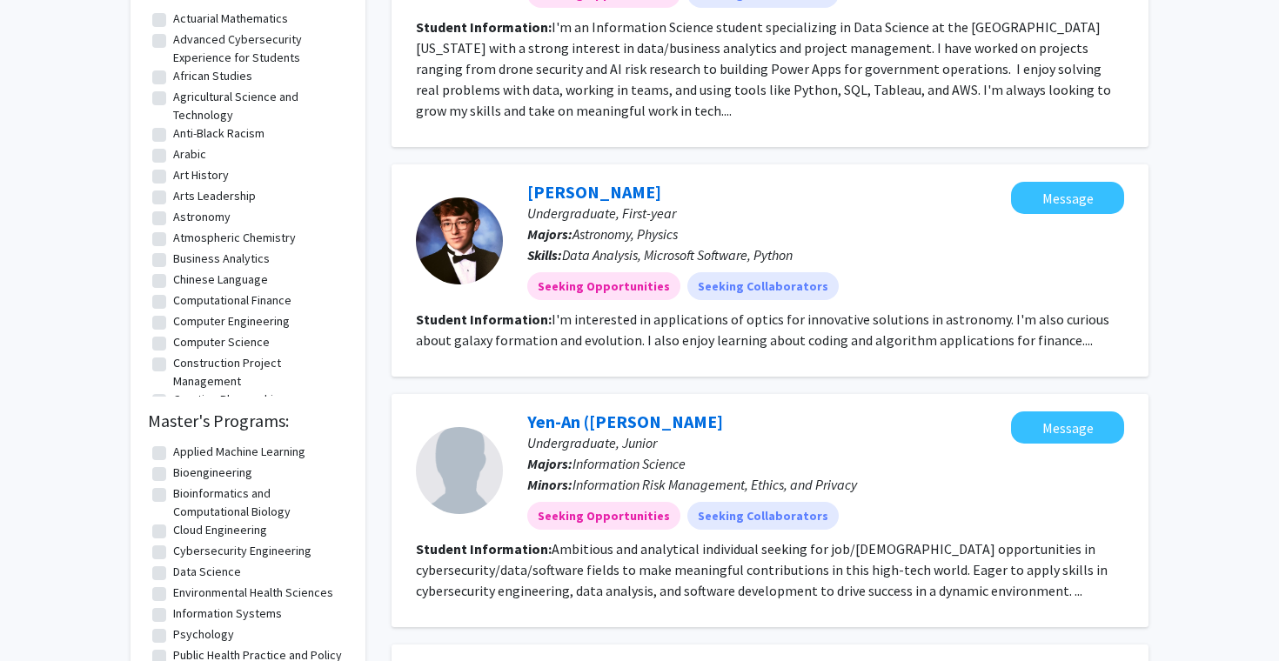
click at [1032, 322] on fg-read-more "I'm interested in applications of optics for innovative solutions in astronomy.…" at bounding box center [762, 329] width 693 height 38
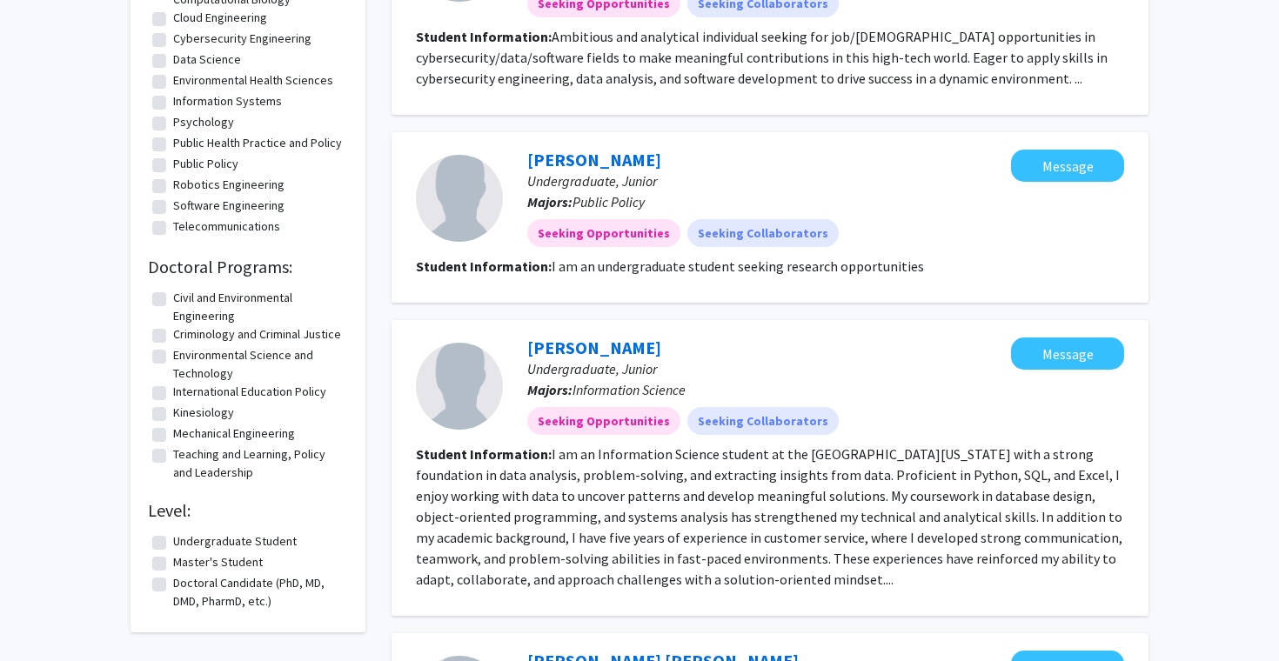
scroll to position [1249, 0]
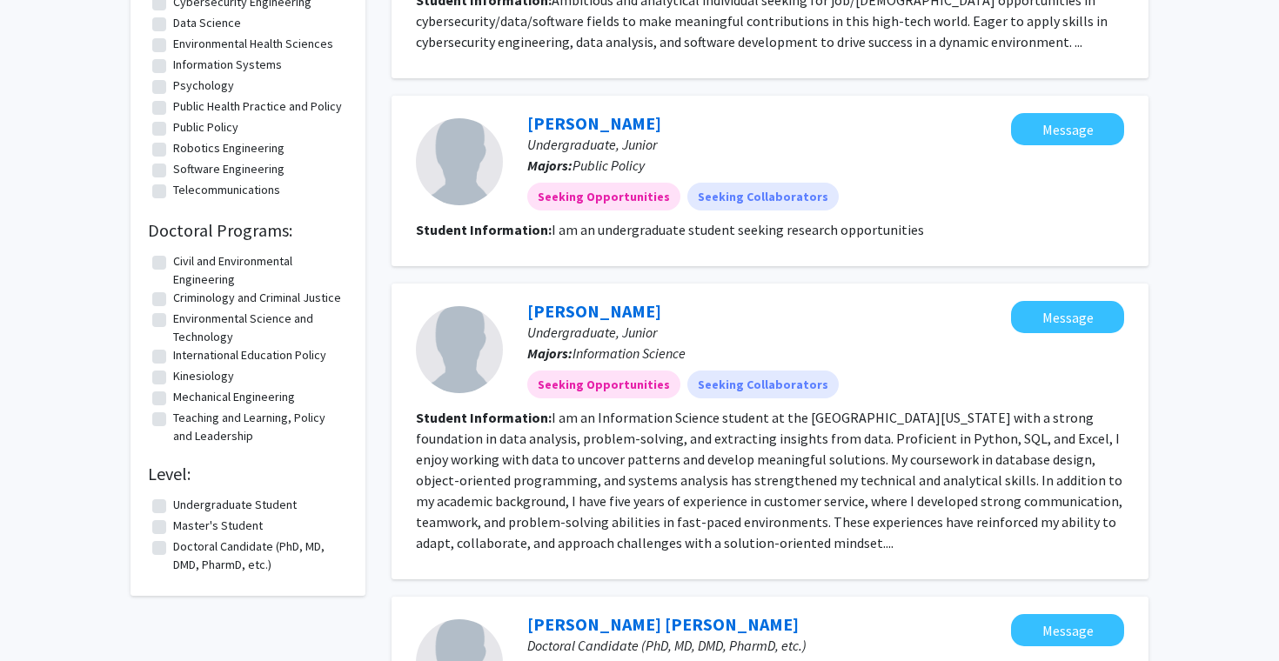
click at [173, 514] on label "Undergraduate Student" at bounding box center [235, 505] width 124 height 18
click at [173, 507] on input "Undergraduate Student" at bounding box center [178, 501] width 11 height 11
checkbox input "true"
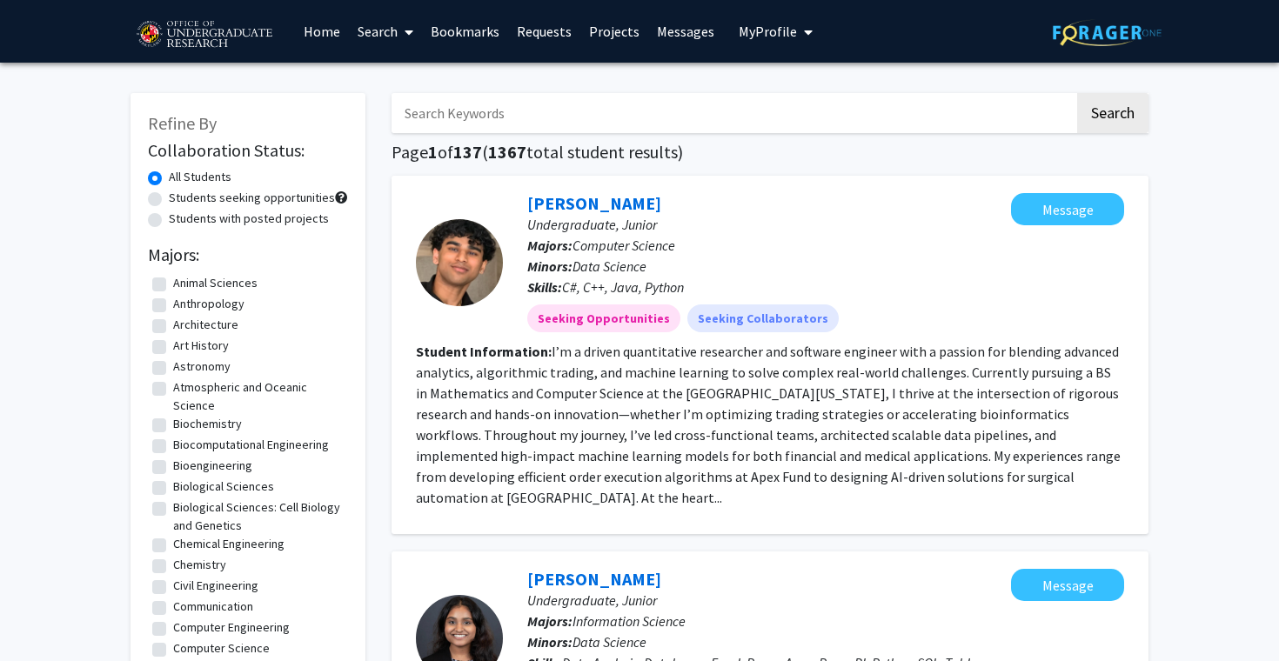
scroll to position [103, 0]
click at [173, 507] on label "Biological Sciences: Cell Biology and Genetics" at bounding box center [258, 515] width 170 height 37
click at [173, 507] on input "Biological Sciences: Cell Biology and Genetics" at bounding box center [178, 502] width 11 height 11
checkbox input "true"
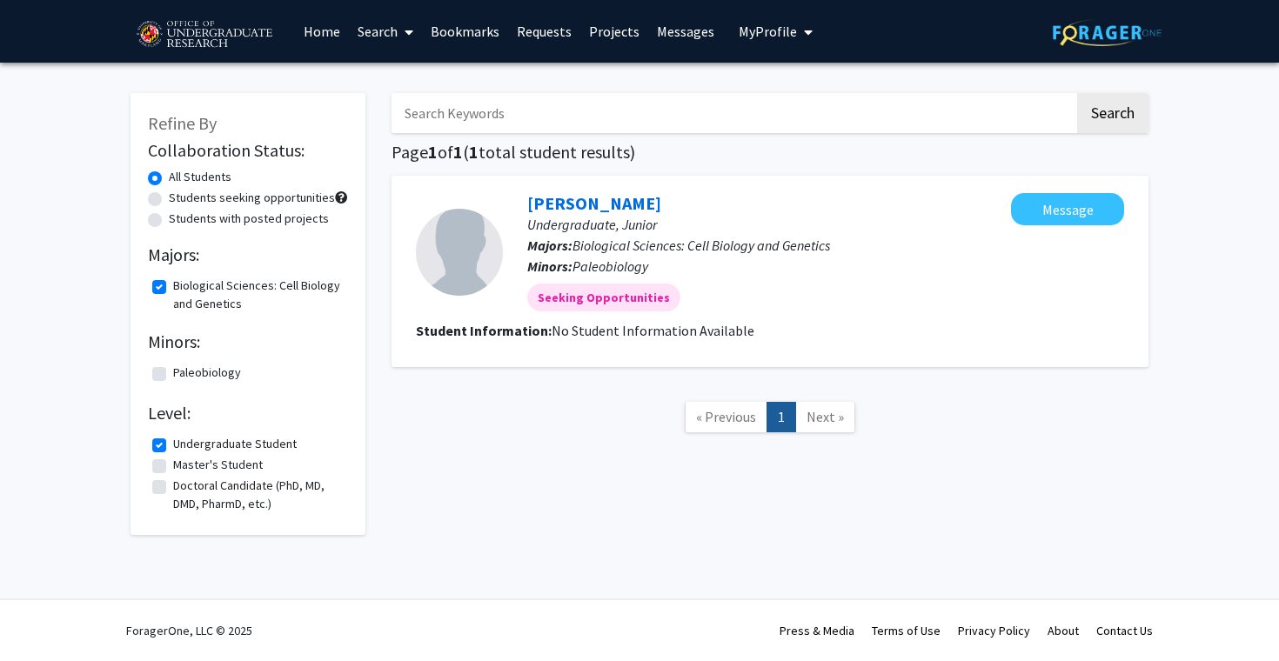
click at [169, 196] on label "Students seeking opportunities" at bounding box center [252, 198] width 166 height 18
click at [169, 196] on input "Students seeking opportunities" at bounding box center [174, 194] width 11 height 11
radio input "true"
click at [169, 225] on label "Students with posted projects" at bounding box center [249, 219] width 160 height 18
click at [169, 221] on input "Students with posted projects" at bounding box center [174, 215] width 11 height 11
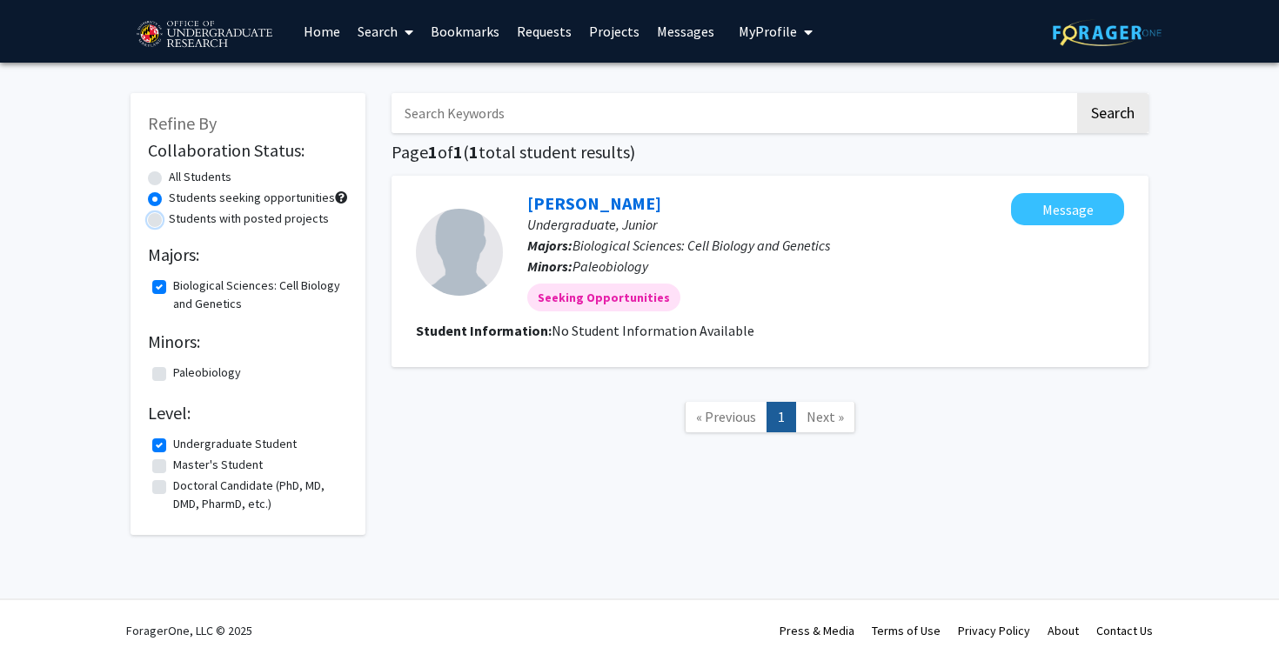
radio input "true"
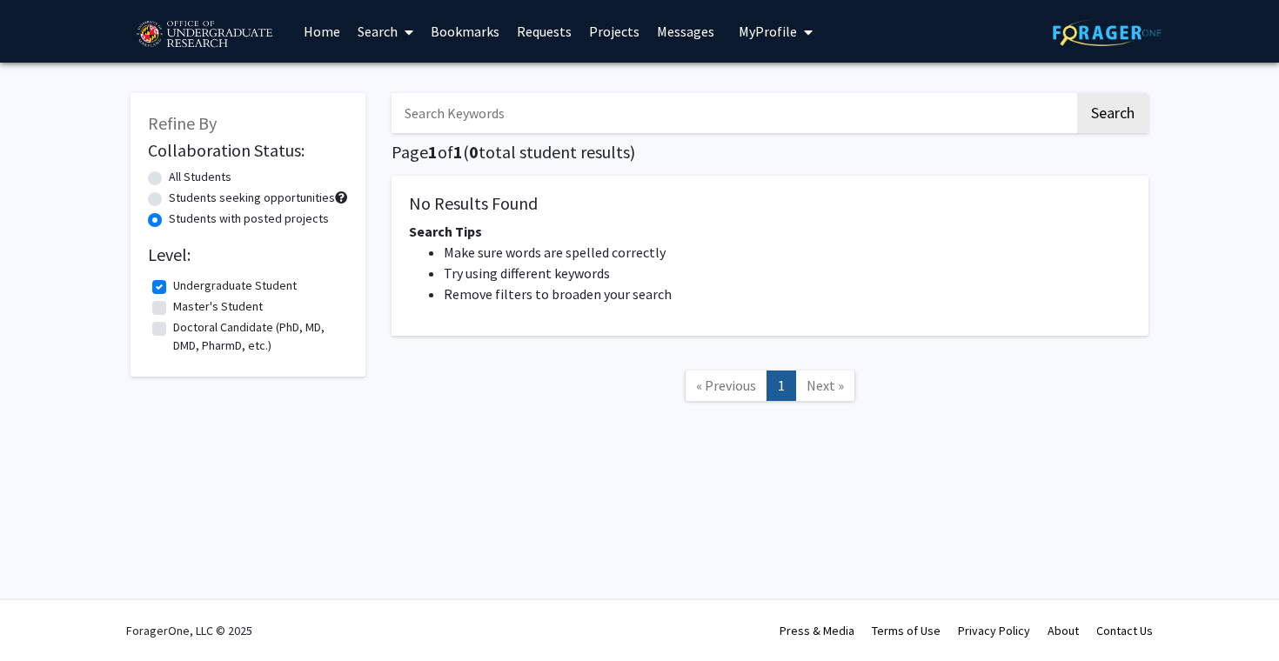
click at [169, 199] on label "Students seeking opportunities" at bounding box center [252, 198] width 166 height 18
click at [169, 199] on input "Students seeking opportunities" at bounding box center [174, 194] width 11 height 11
radio input "true"
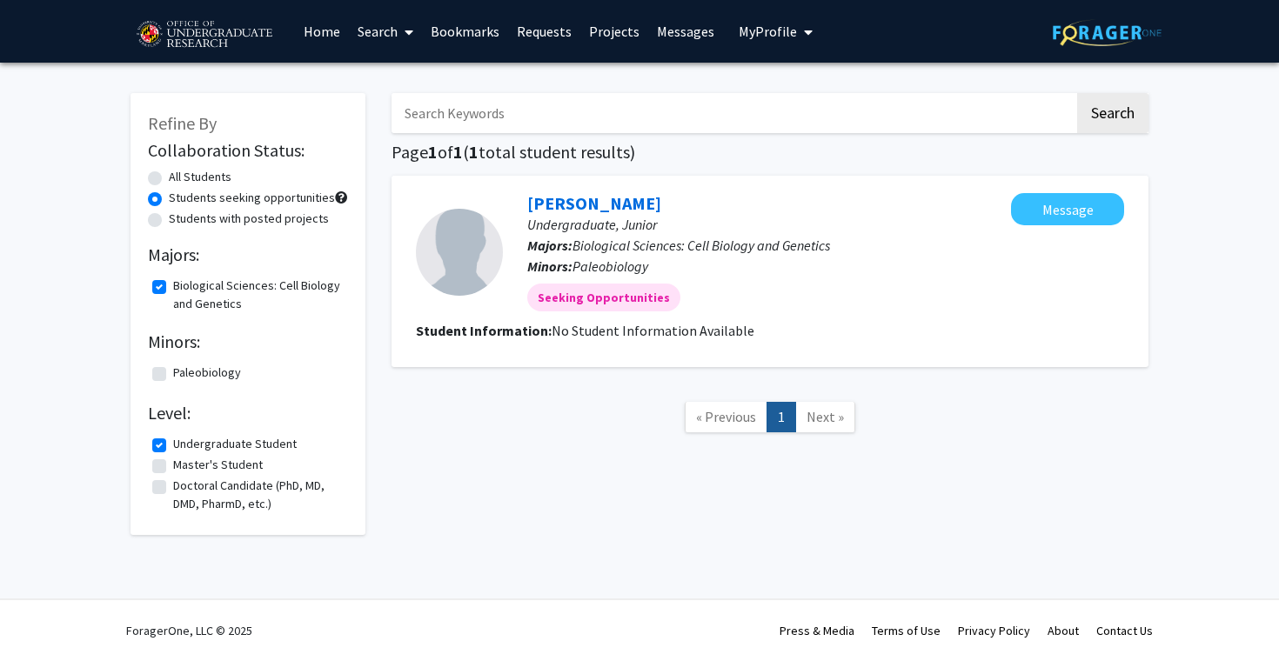
click at [391, 31] on link "Search" at bounding box center [385, 31] width 73 height 61
click at [328, 35] on link "Home" at bounding box center [322, 31] width 54 height 61
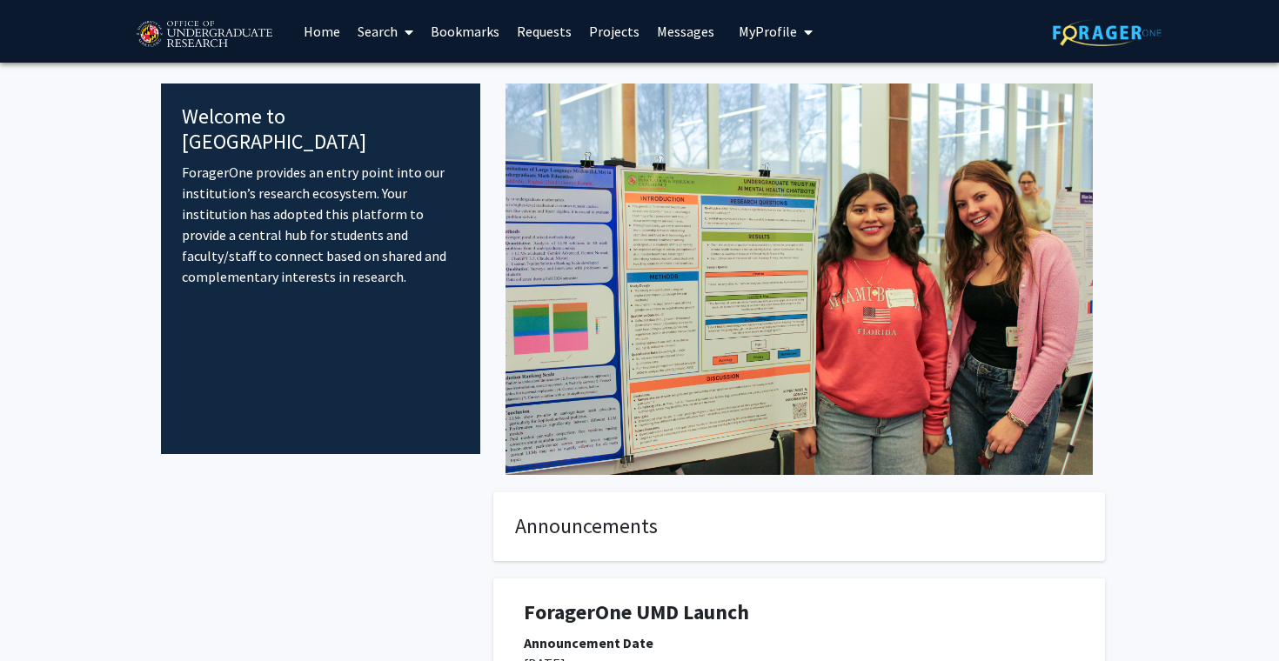
click at [615, 34] on link "Projects" at bounding box center [614, 31] width 68 height 61
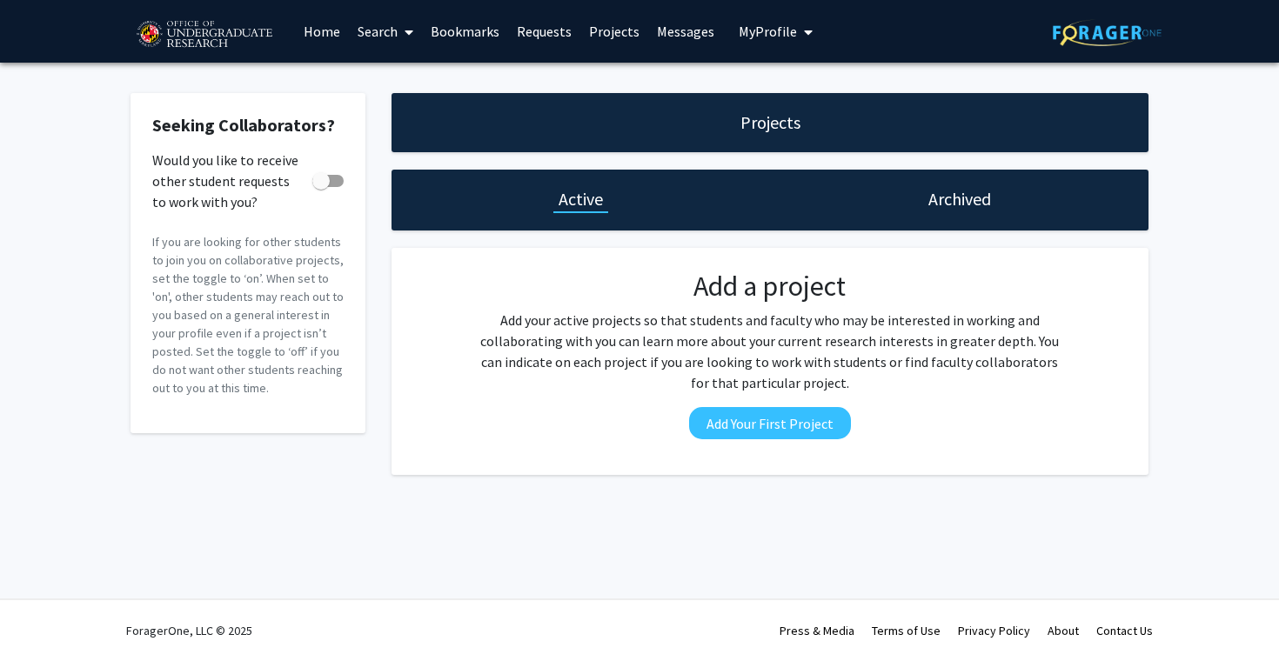
click at [323, 184] on span at bounding box center [320, 180] width 17 height 17
click at [321, 187] on input "Would you like to receive other student requests to work with you?" at bounding box center [320, 187] width 1 height 1
click at [336, 181] on span at bounding box center [334, 180] width 17 height 17
click at [321, 187] on input "Would you like to receive other student requests to work with you?" at bounding box center [320, 187] width 1 height 1
checkbox input "false"
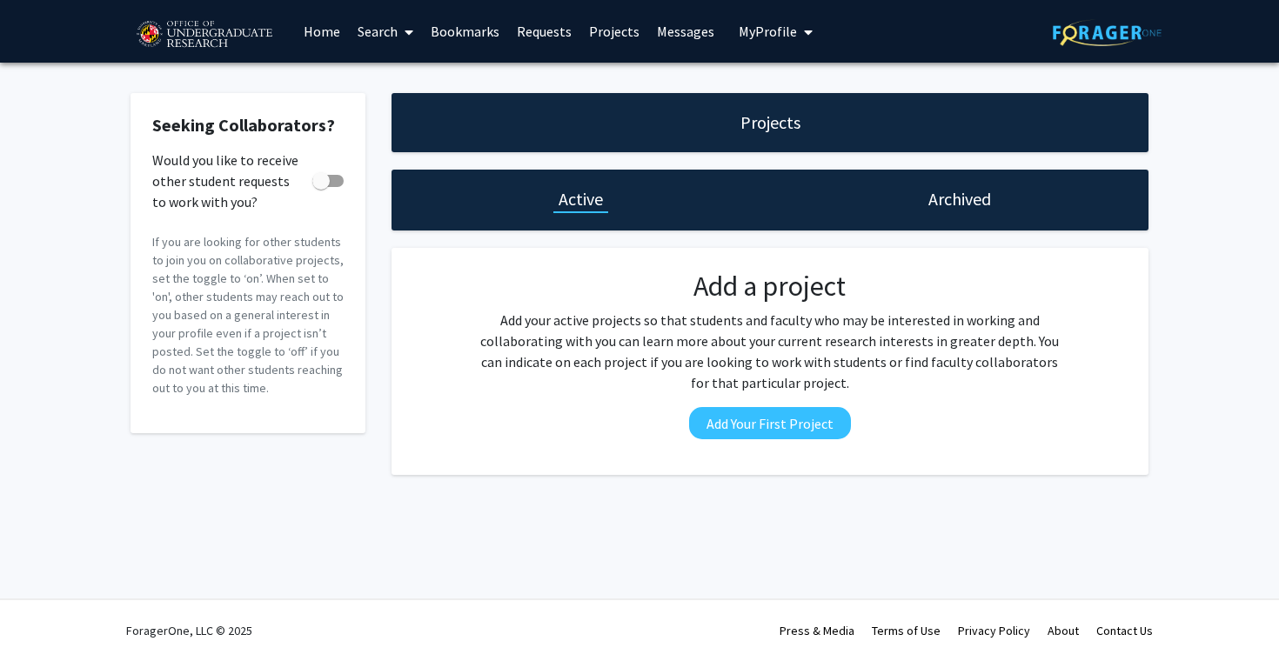
click at [765, 37] on span "My Profile" at bounding box center [767, 31] width 58 height 17
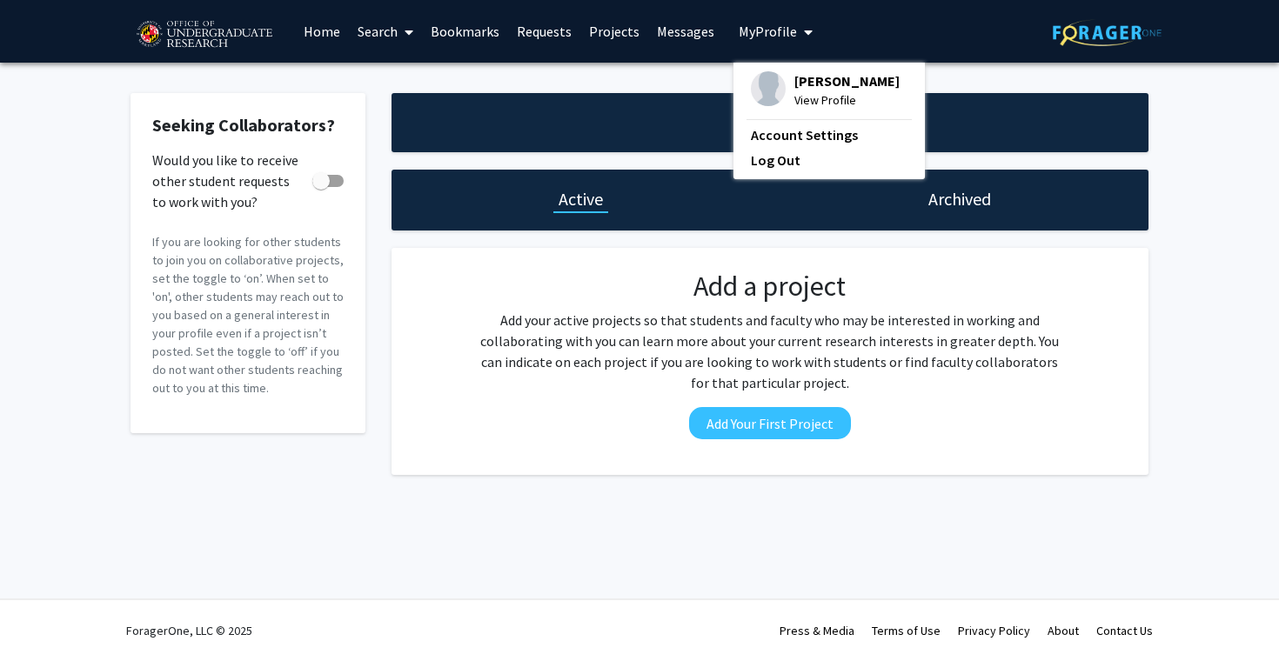
click at [765, 37] on span "My Profile" at bounding box center [767, 31] width 58 height 17
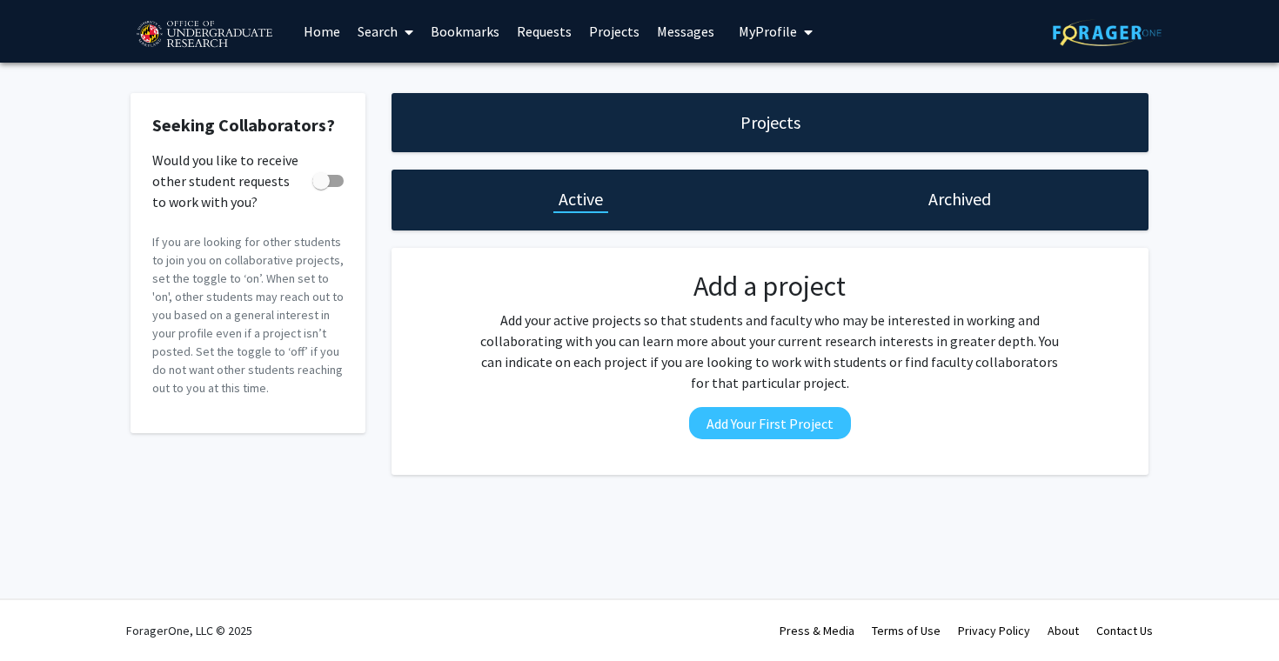
click at [385, 30] on link "Search" at bounding box center [385, 31] width 73 height 61
click at [297, 30] on link "Home" at bounding box center [322, 31] width 54 height 61
